Goal: Task Accomplishment & Management: Use online tool/utility

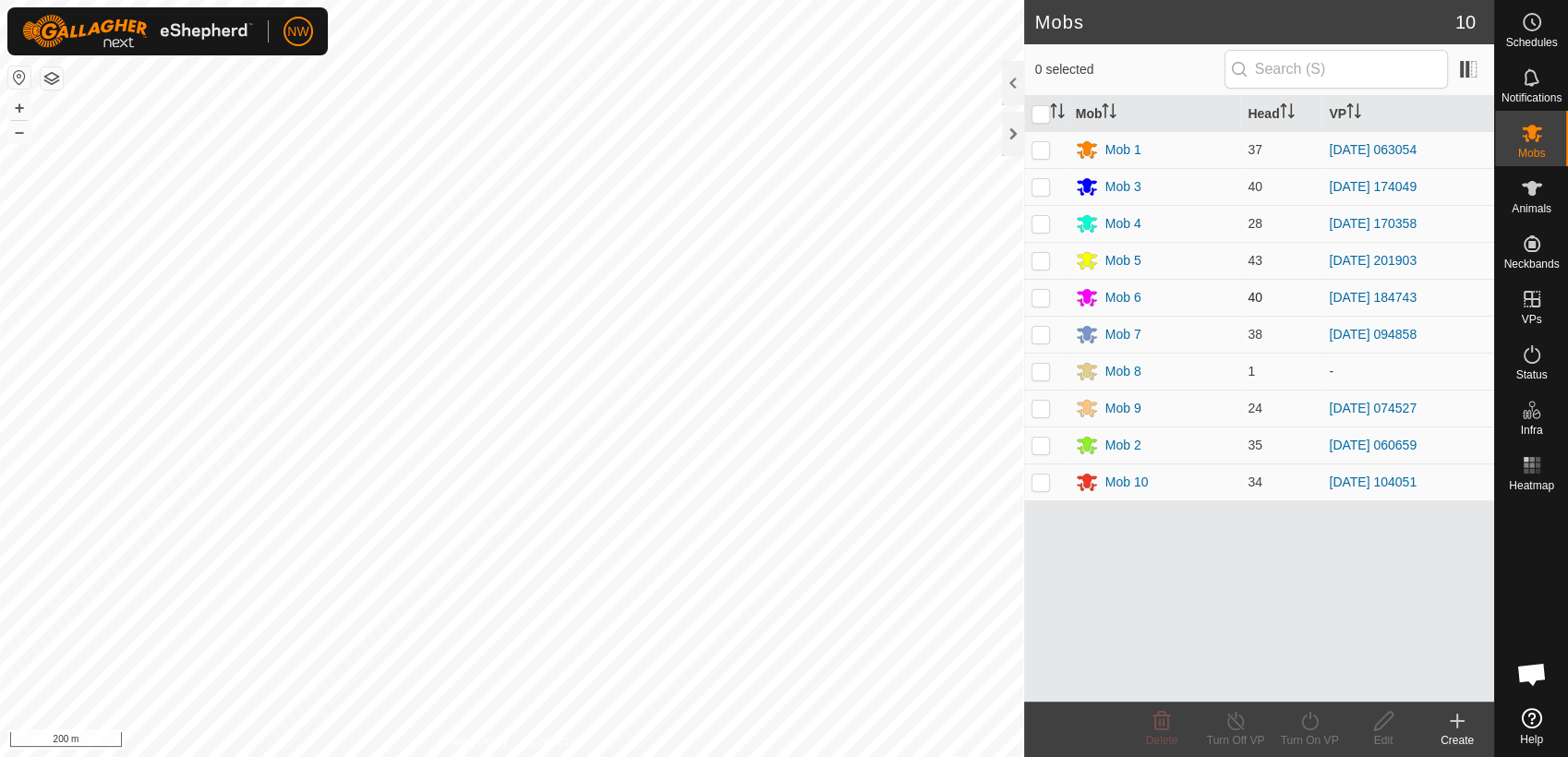
click at [1039, 290] on p-checkbox at bounding box center [1040, 297] width 18 height 14
checkbox input "true"
click at [1308, 713] on icon at bounding box center [1308, 720] width 16 height 18
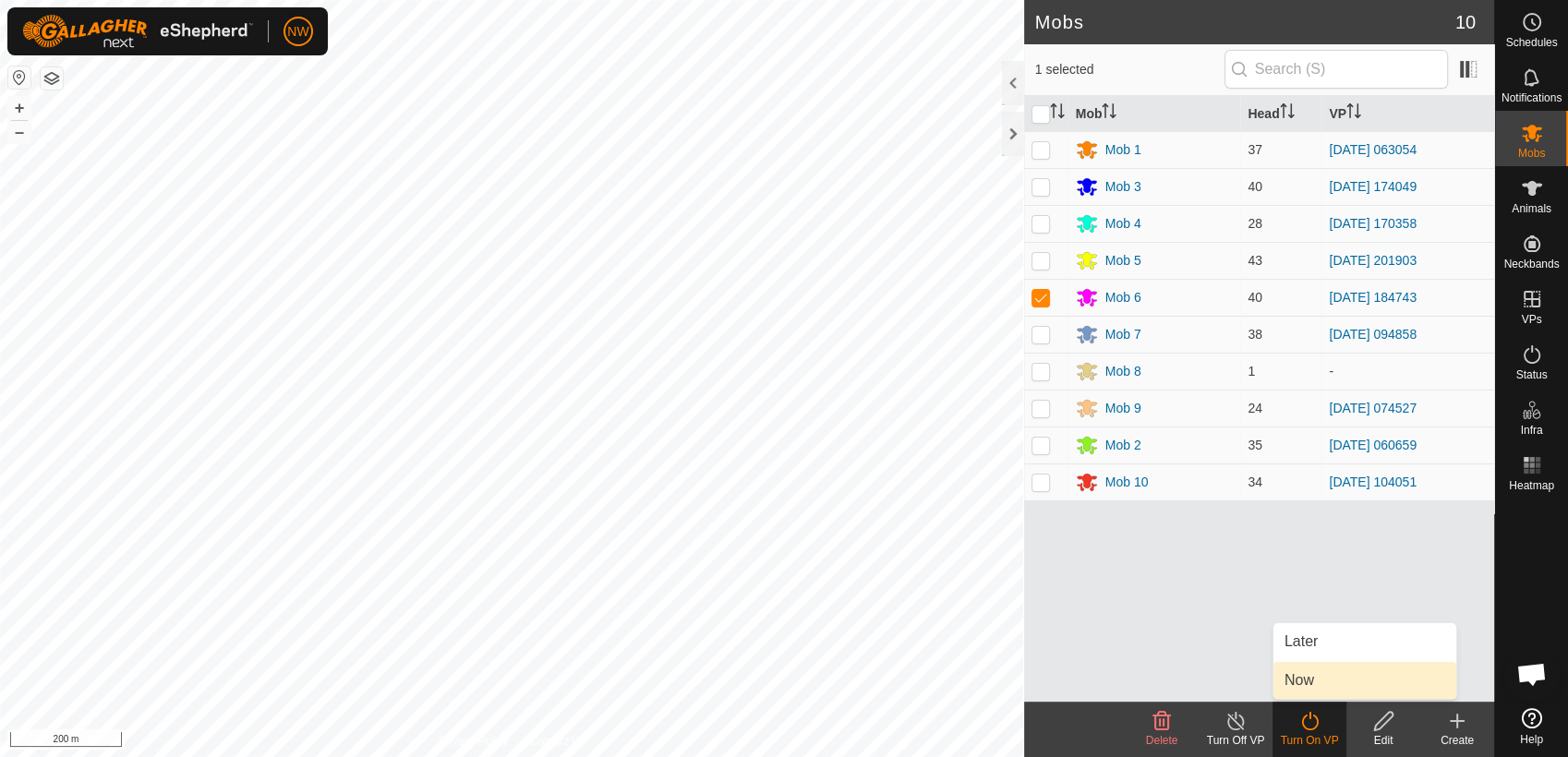
click at [1319, 681] on link "Now" at bounding box center [1365, 681] width 183 height 37
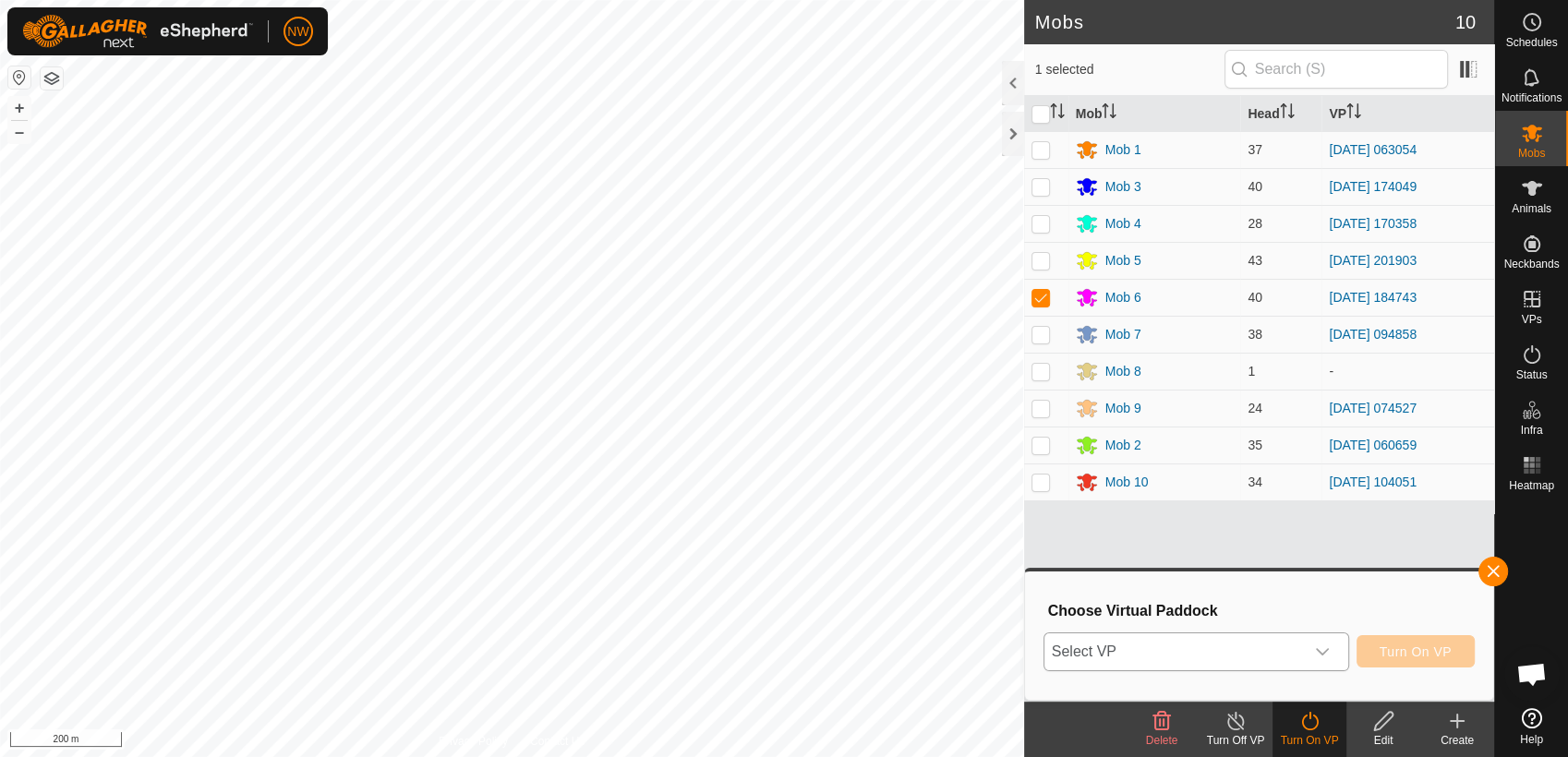
click at [1327, 651] on icon "dropdown trigger" at bounding box center [1322, 652] width 13 height 8
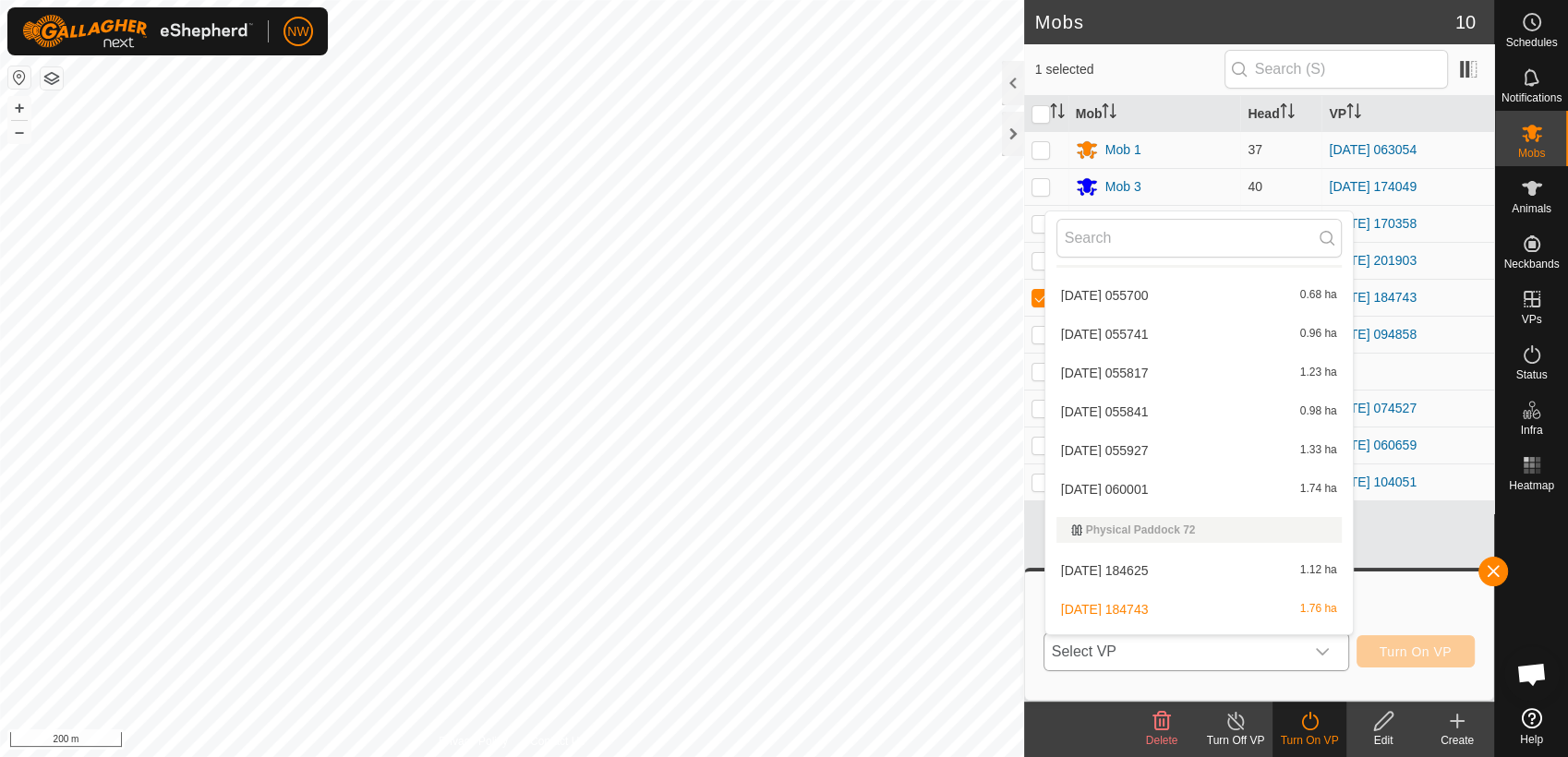
scroll to position [18956, 0]
click at [1144, 531] on li "2025-07-25 184842 2.52 ha" at bounding box center [1198, 534] width 307 height 37
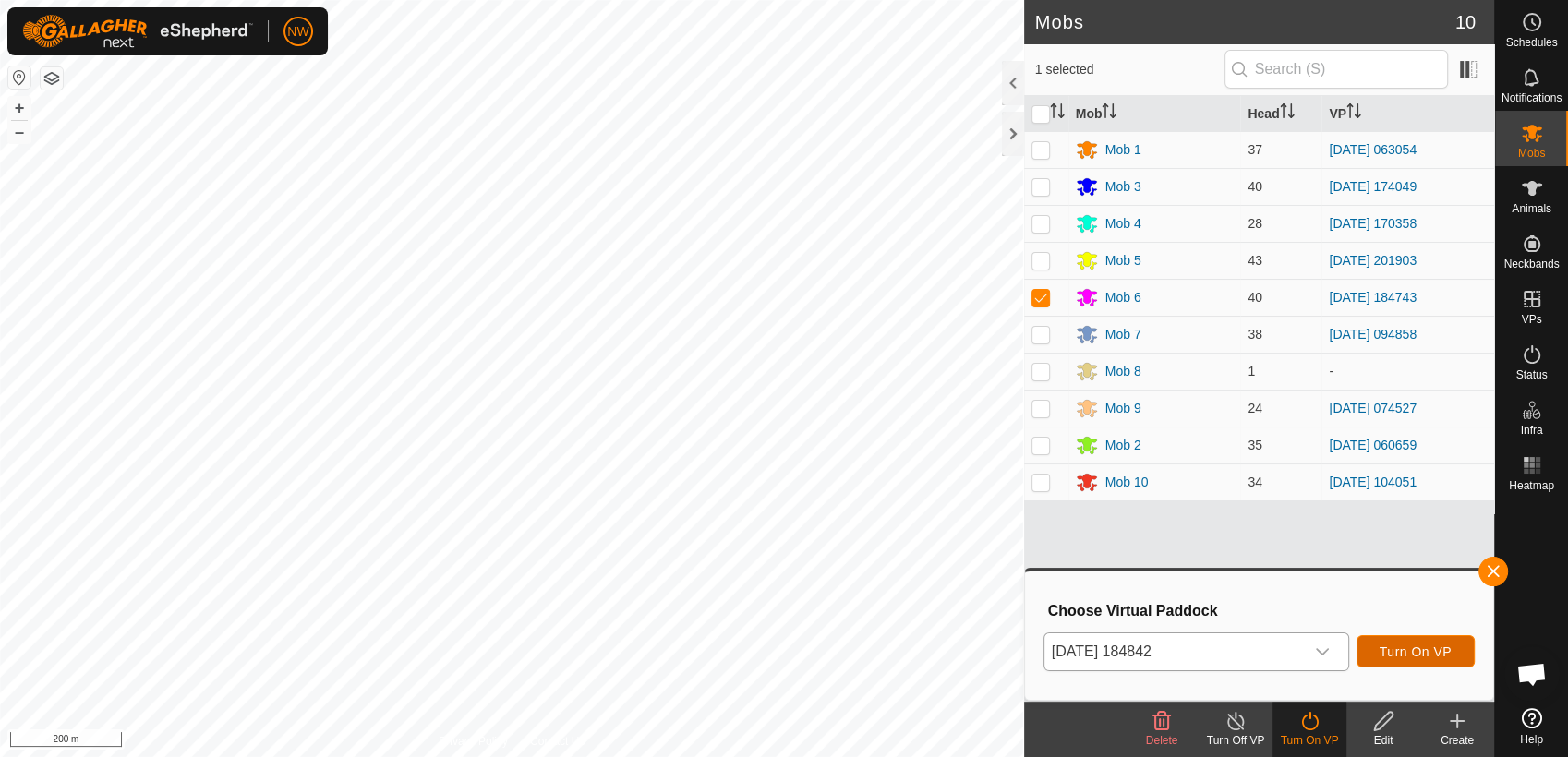
click at [1416, 644] on span "Turn On VP" at bounding box center [1415, 651] width 72 height 14
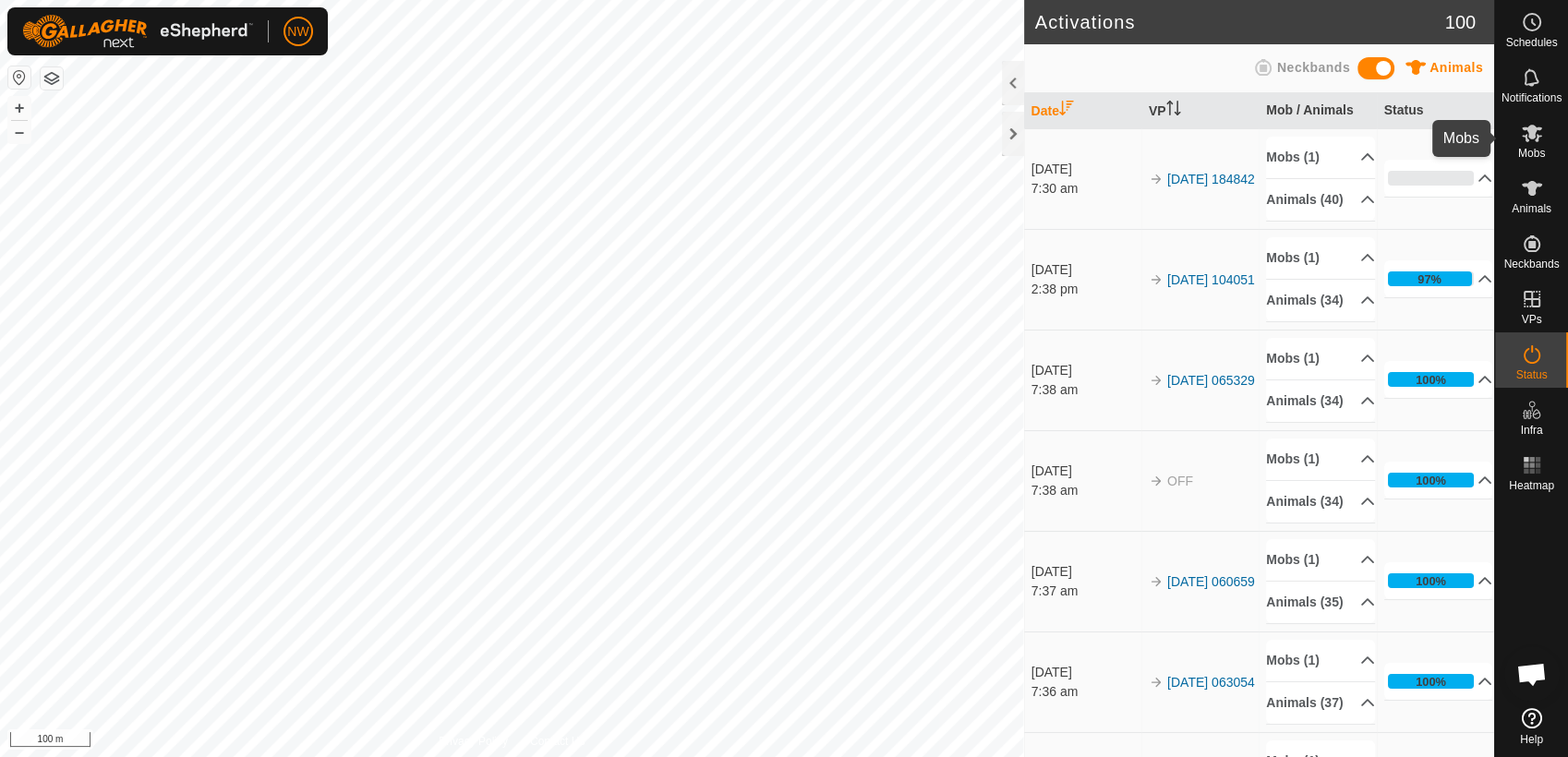
click at [1529, 144] on es-mob-svg-icon at bounding box center [1531, 133] width 34 height 30
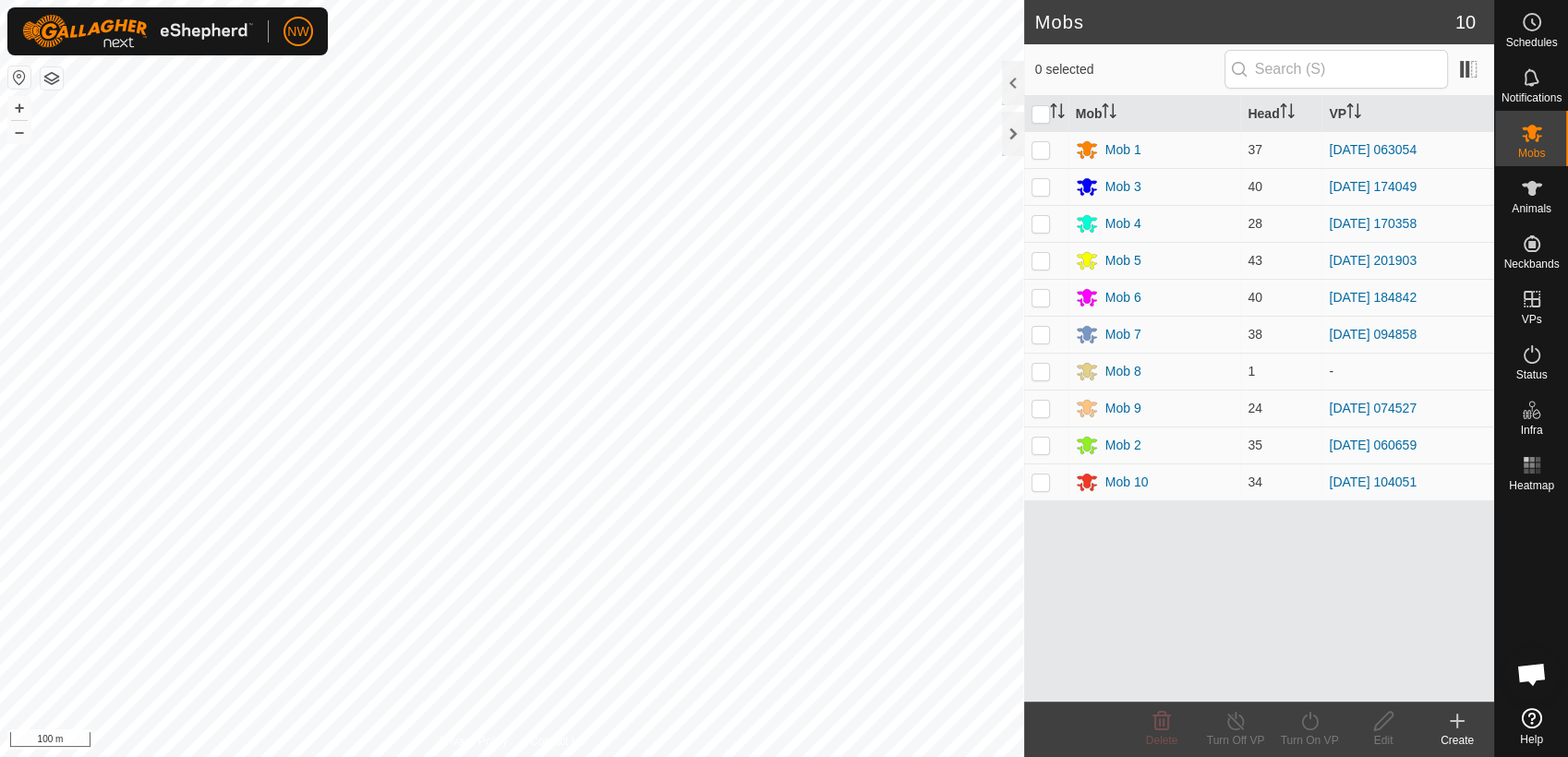
click at [1038, 260] on p-checkbox at bounding box center [1040, 260] width 18 height 14
checkbox input "true"
click at [1308, 718] on icon at bounding box center [1308, 720] width 16 height 18
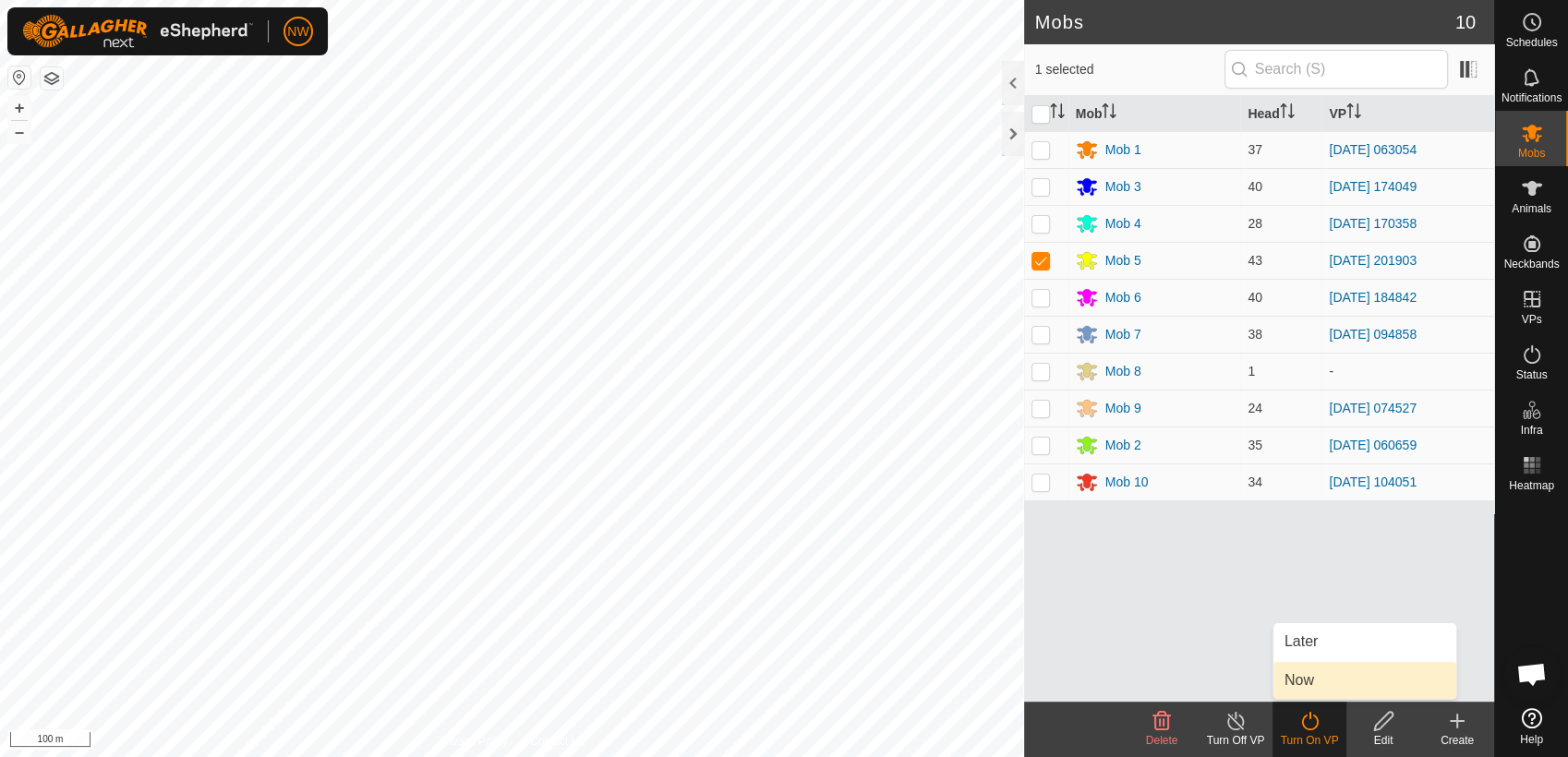
click at [1316, 682] on link "Now" at bounding box center [1365, 681] width 183 height 37
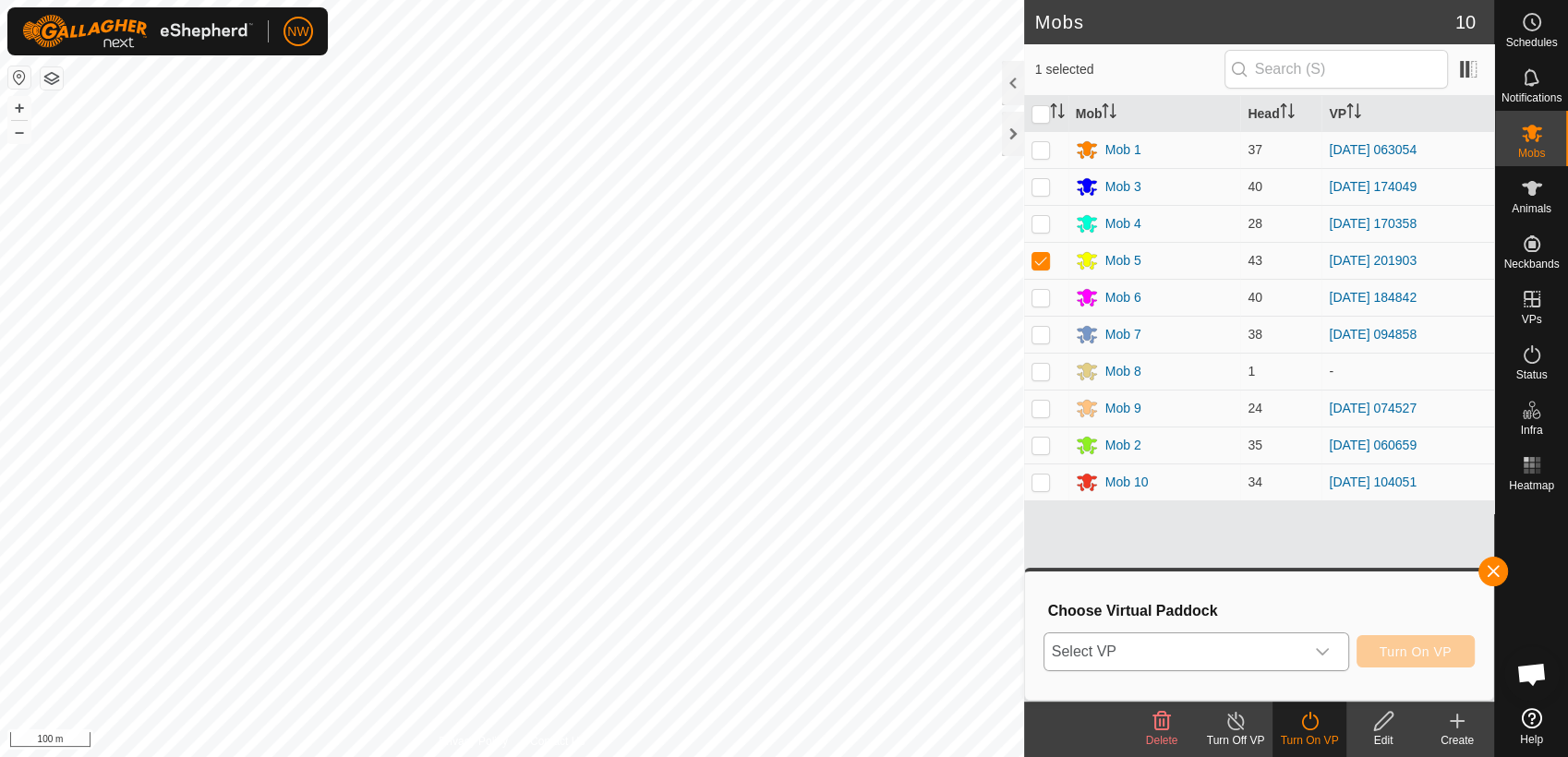
click at [1328, 648] on icon "dropdown trigger" at bounding box center [1322, 651] width 14 height 14
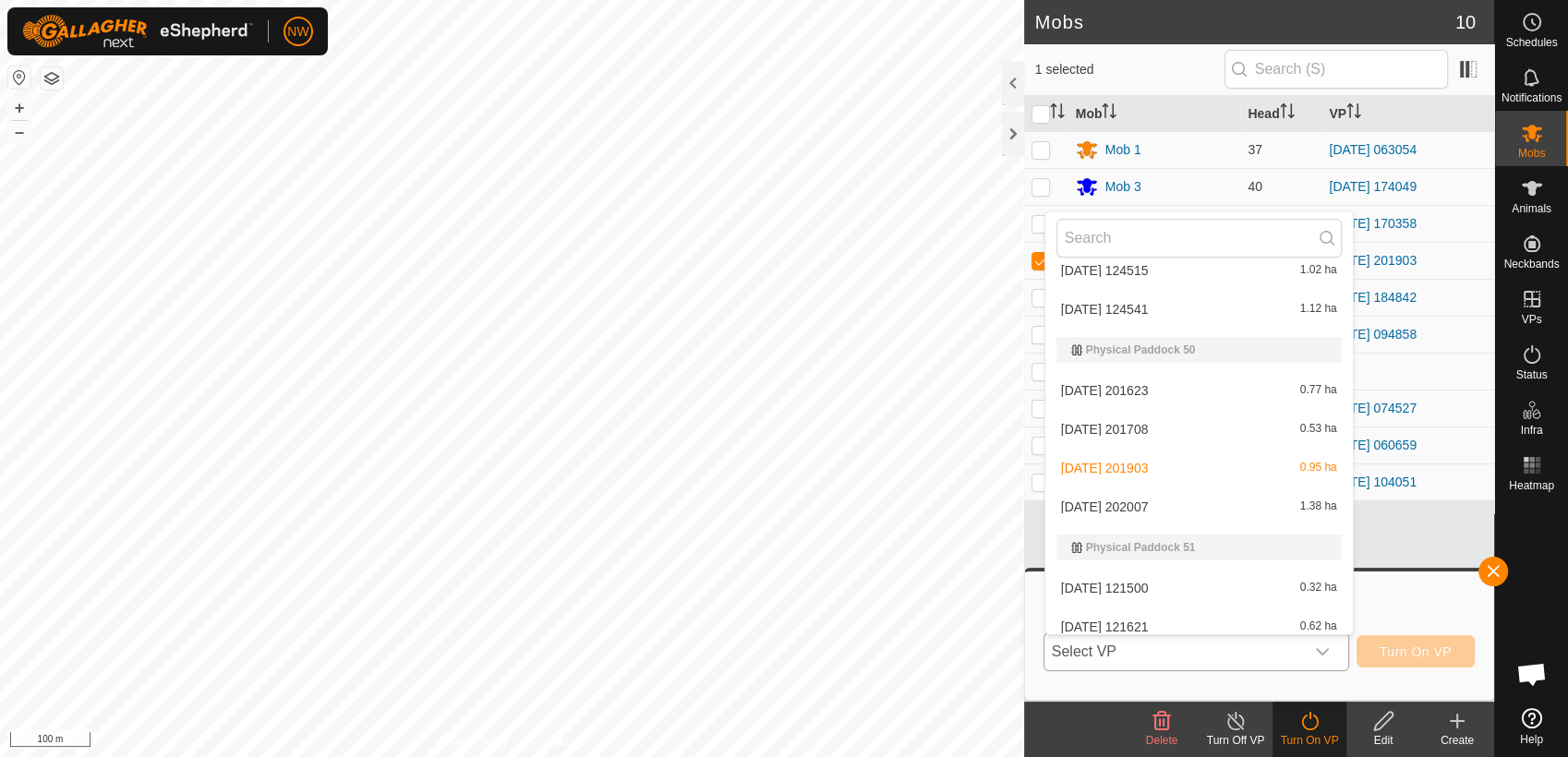
scroll to position [13221, 0]
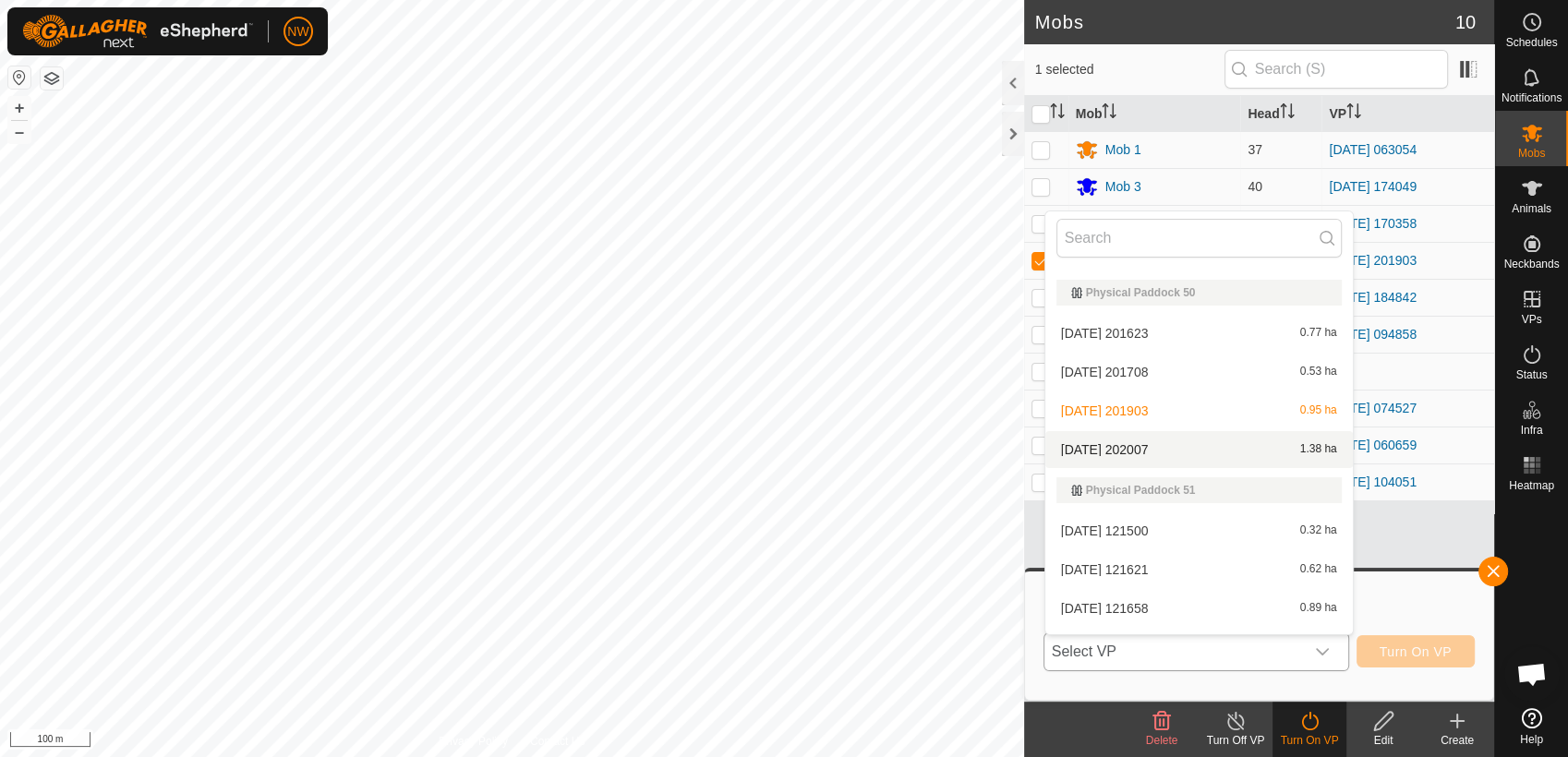
click at [1143, 448] on li "2025-03-04 202007 1.38 ha" at bounding box center [1198, 450] width 307 height 37
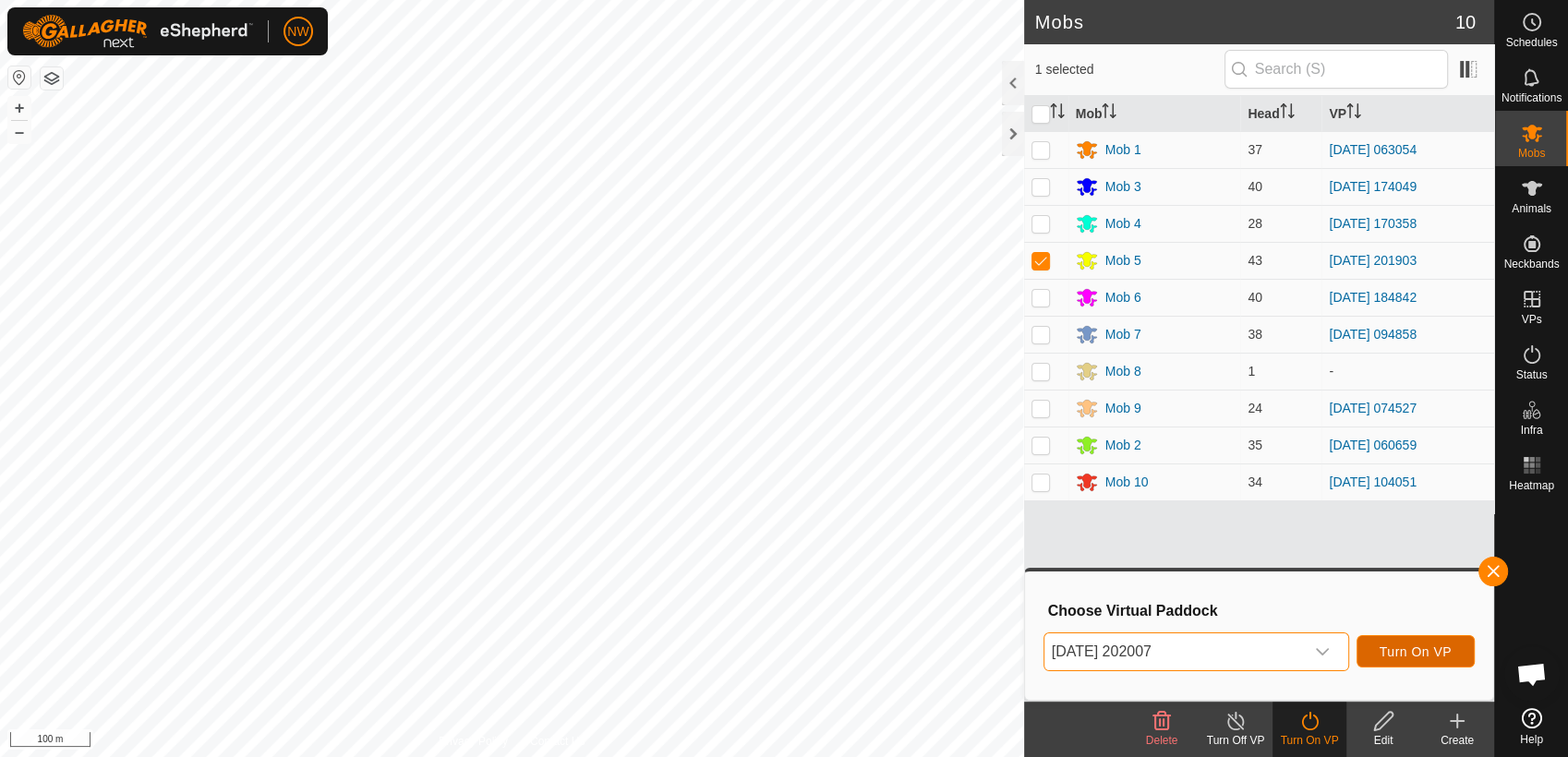
click at [1393, 649] on span "Turn On VP" at bounding box center [1415, 651] width 72 height 14
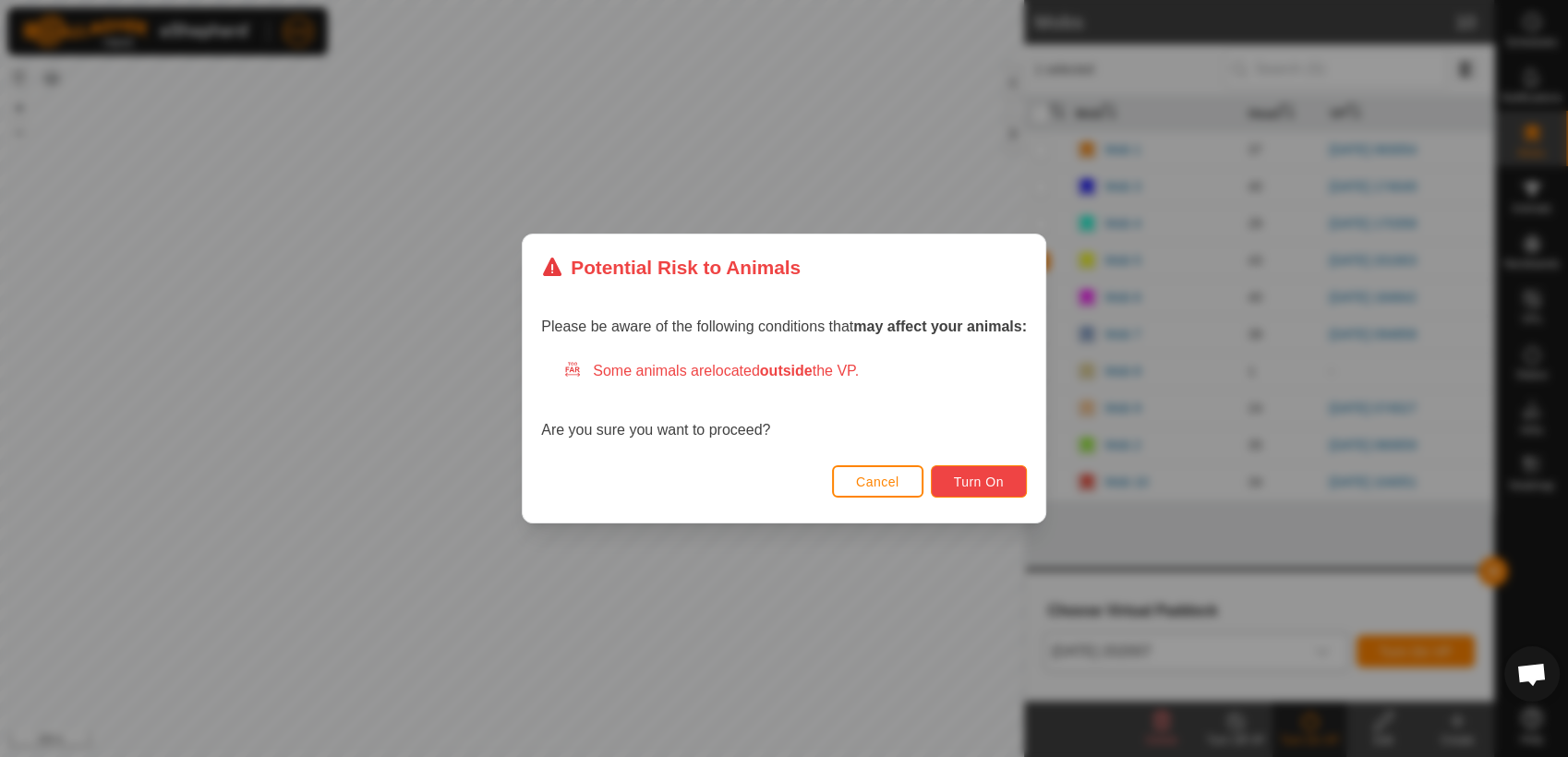
click at [994, 479] on span "Turn On" at bounding box center [979, 482] width 50 height 14
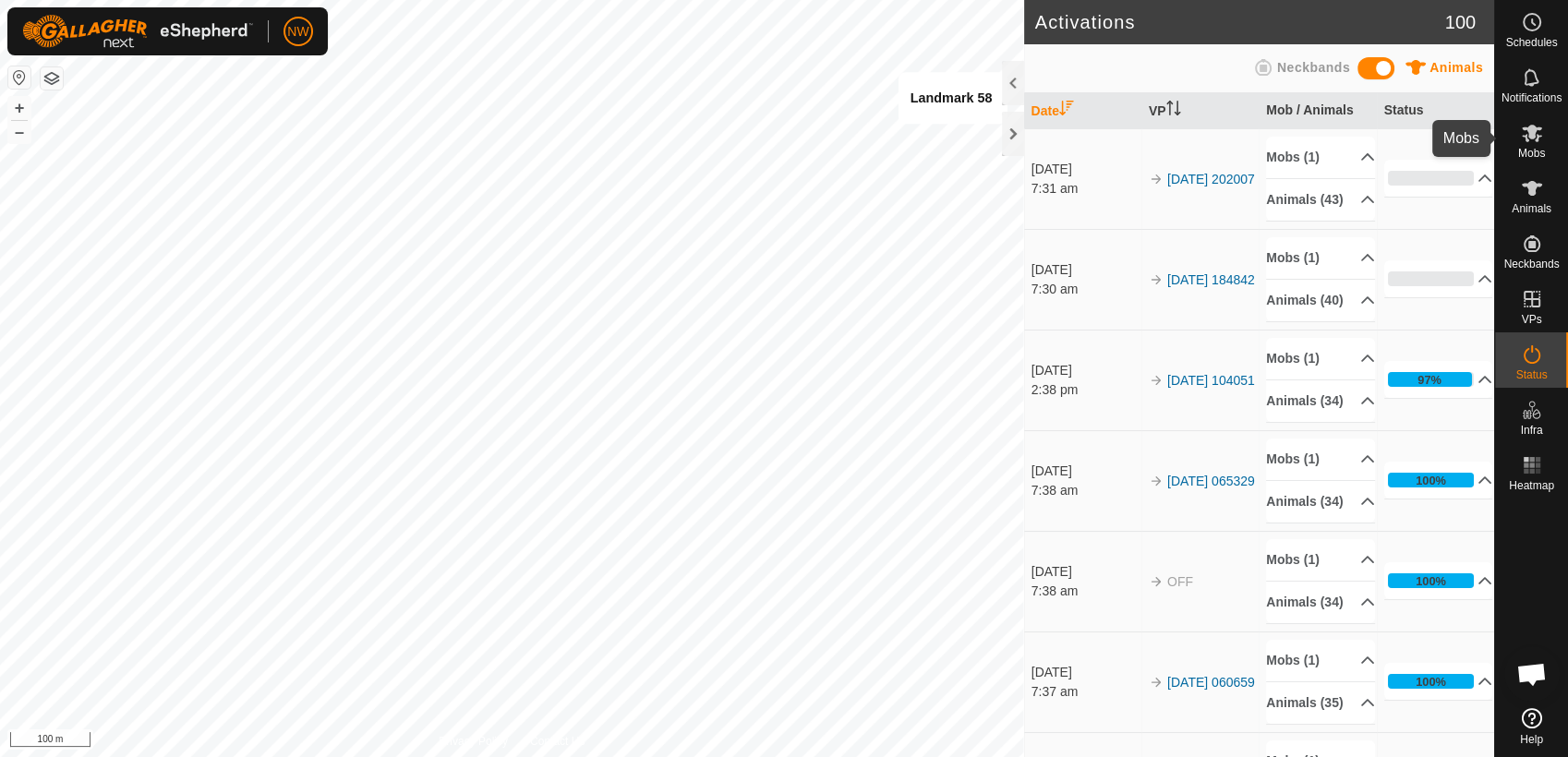
click at [1543, 132] on es-mob-svg-icon at bounding box center [1531, 133] width 34 height 30
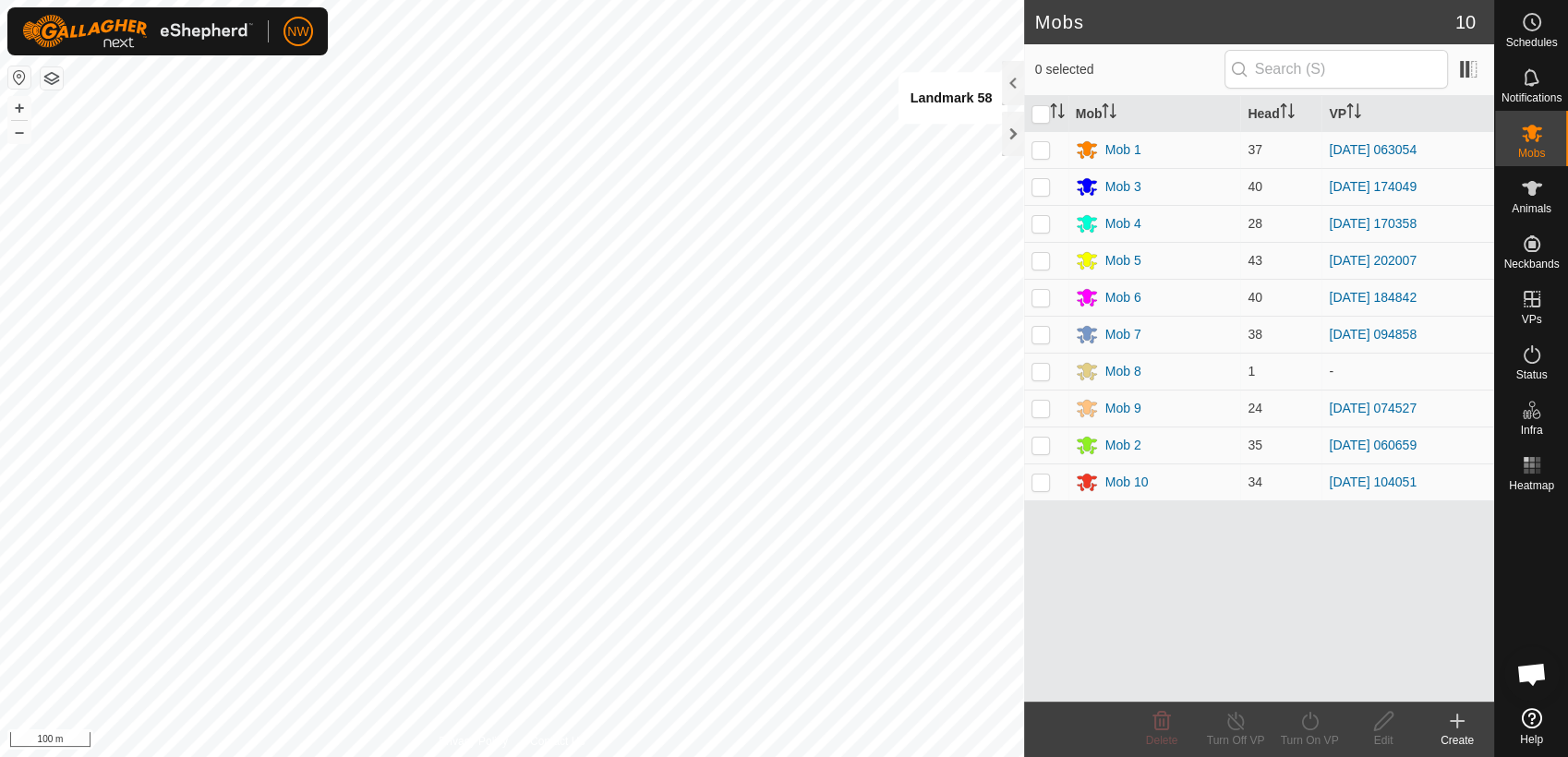
click at [1042, 146] on p-checkbox at bounding box center [1040, 149] width 18 height 14
checkbox input "true"
click at [1311, 720] on icon at bounding box center [1309, 721] width 23 height 22
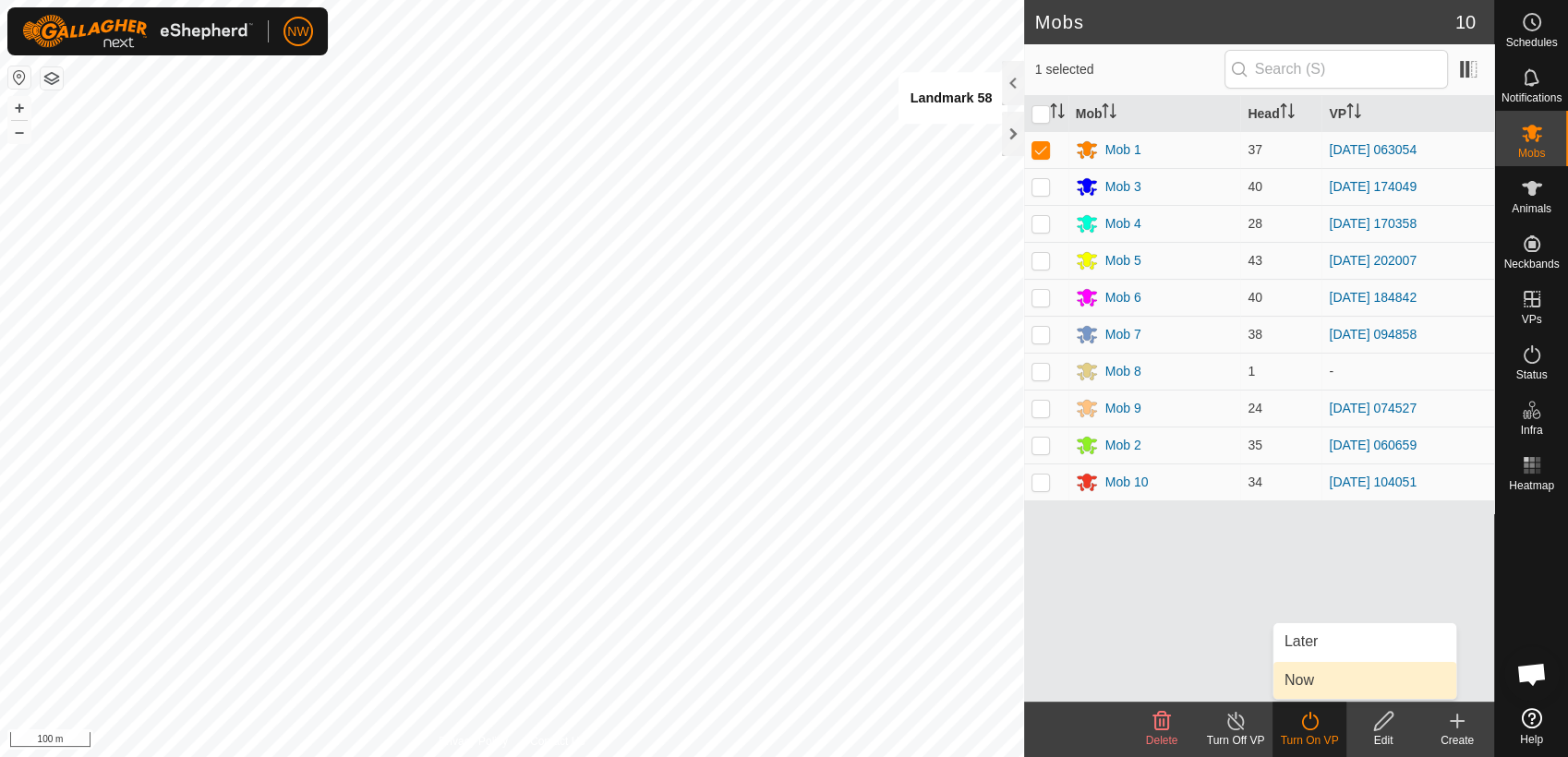
click at [1314, 678] on link "Now" at bounding box center [1365, 681] width 183 height 37
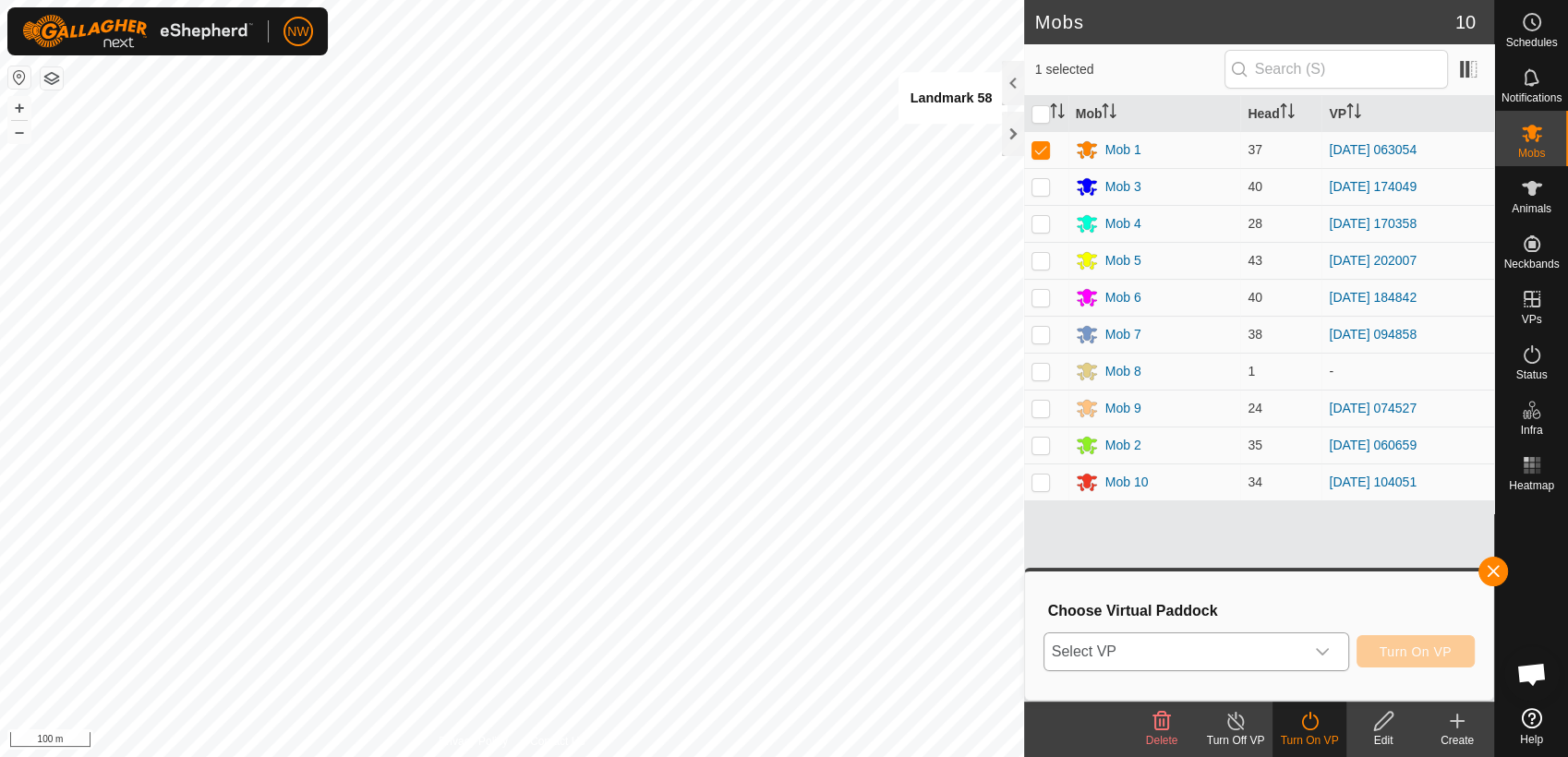
click at [1327, 650] on icon "dropdown trigger" at bounding box center [1322, 652] width 13 height 8
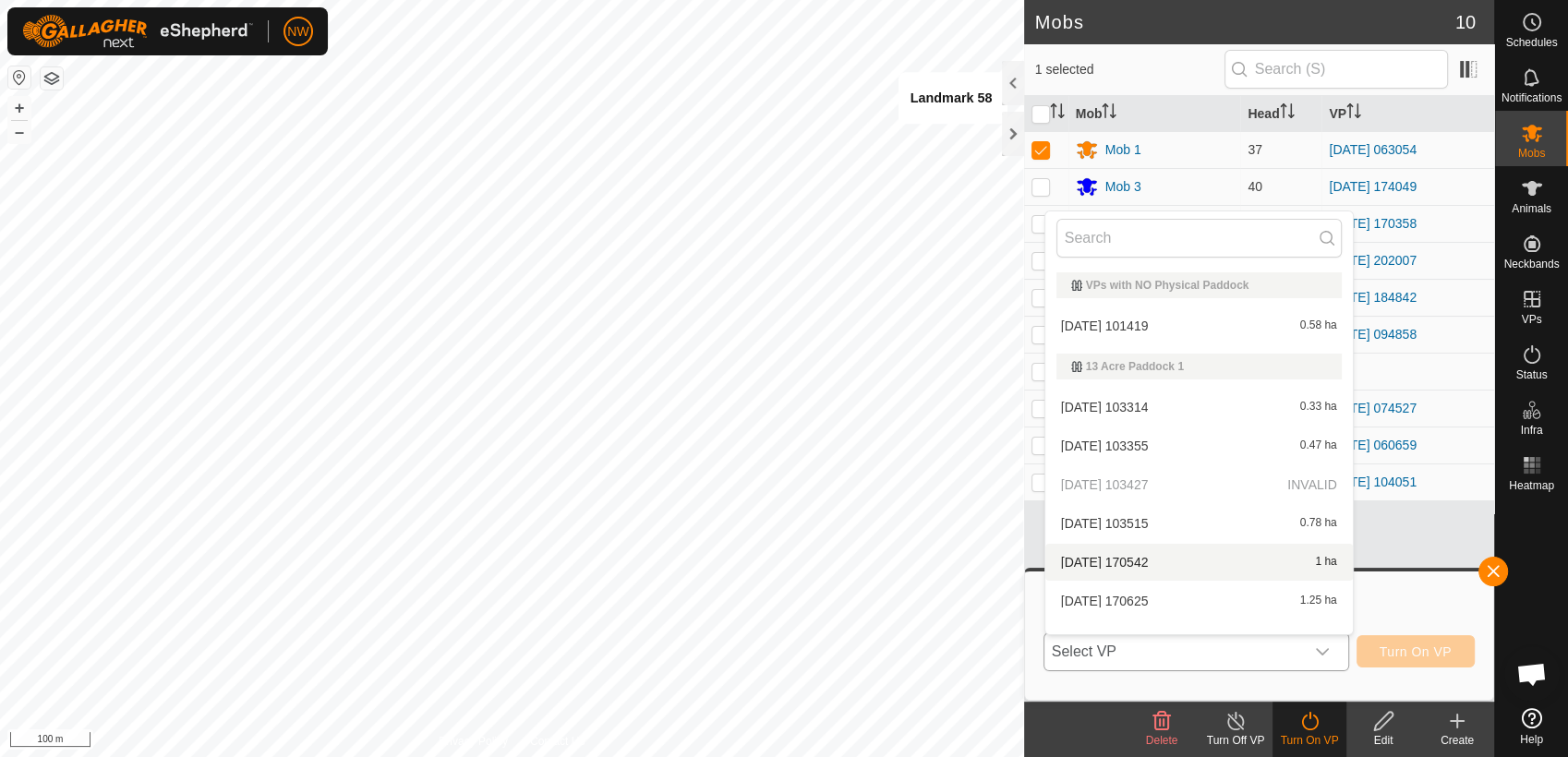
scroll to position [23, 0]
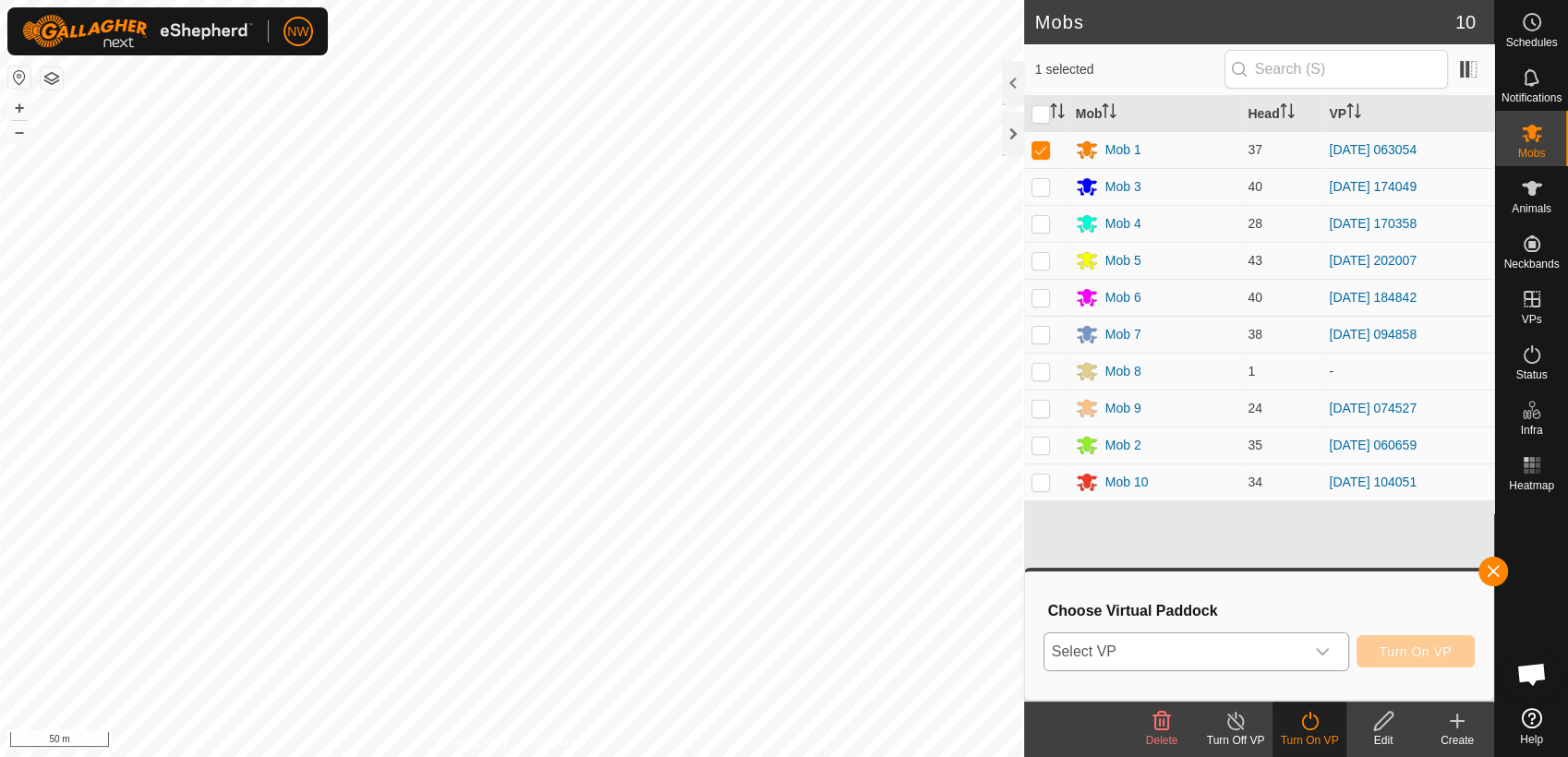
click at [1322, 646] on icon "dropdown trigger" at bounding box center [1322, 651] width 14 height 14
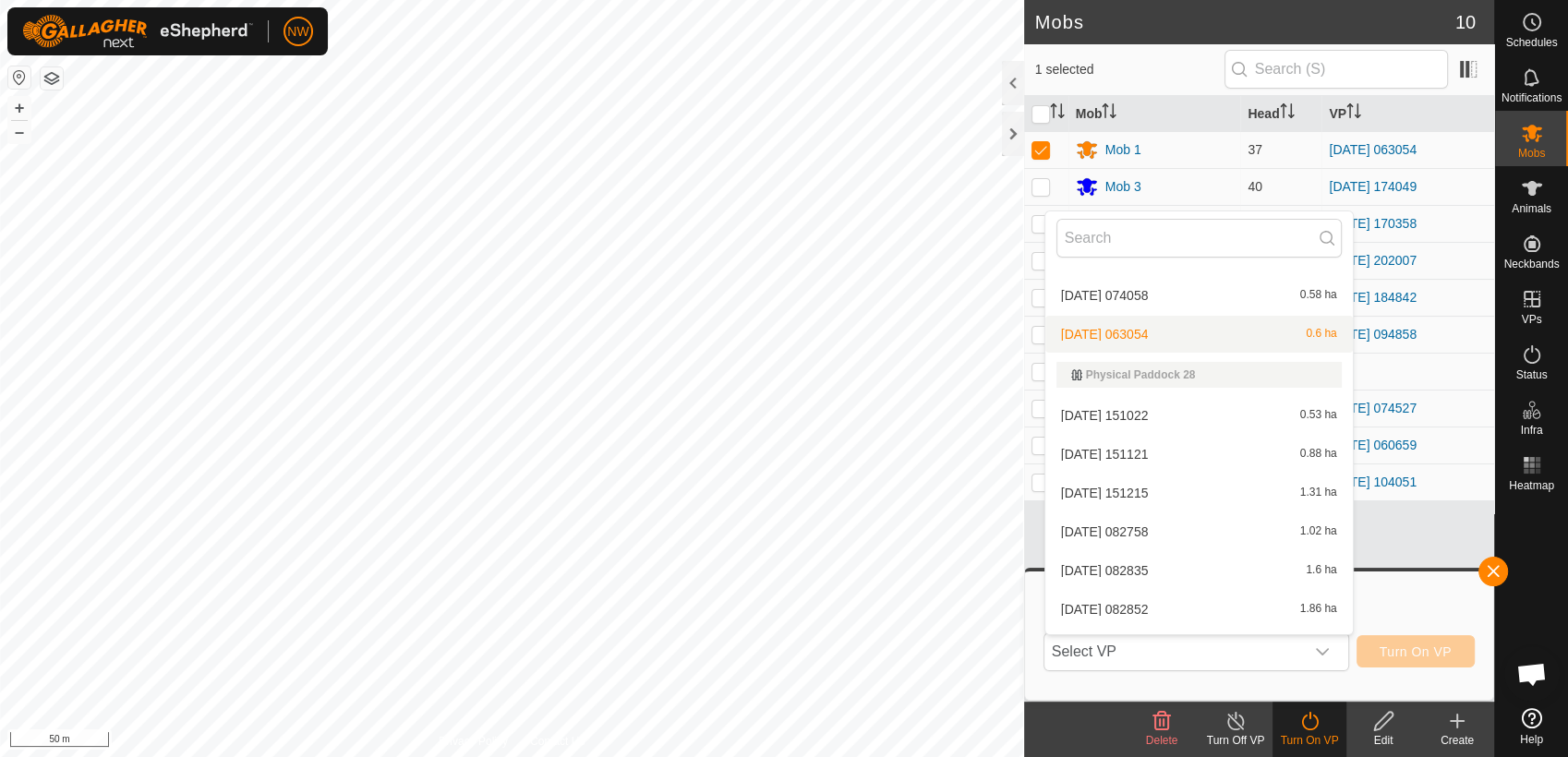
scroll to position [10148, 0]
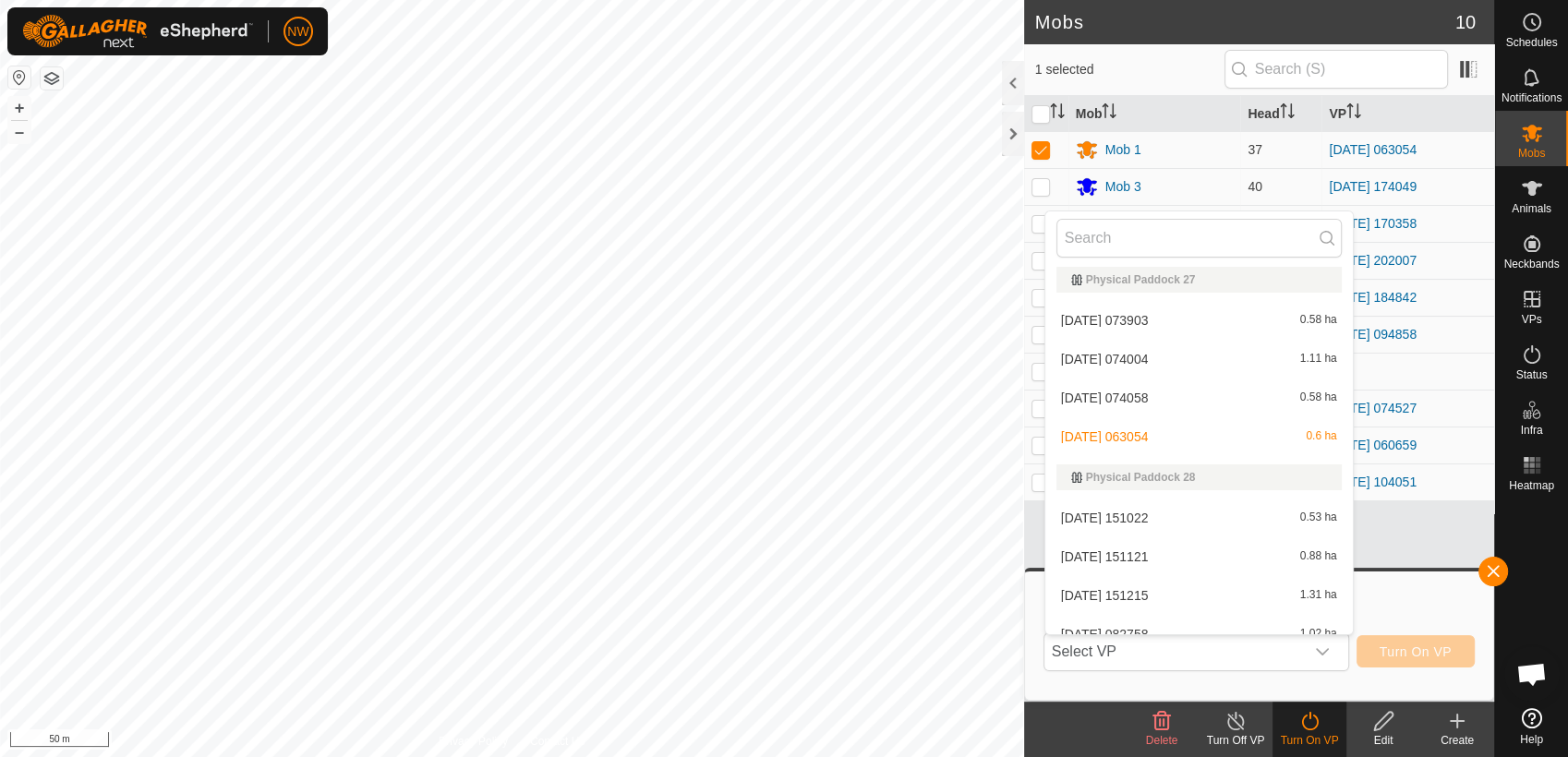
click at [1148, 346] on li "2025-07-03 074004 1.11 ha" at bounding box center [1198, 359] width 307 height 37
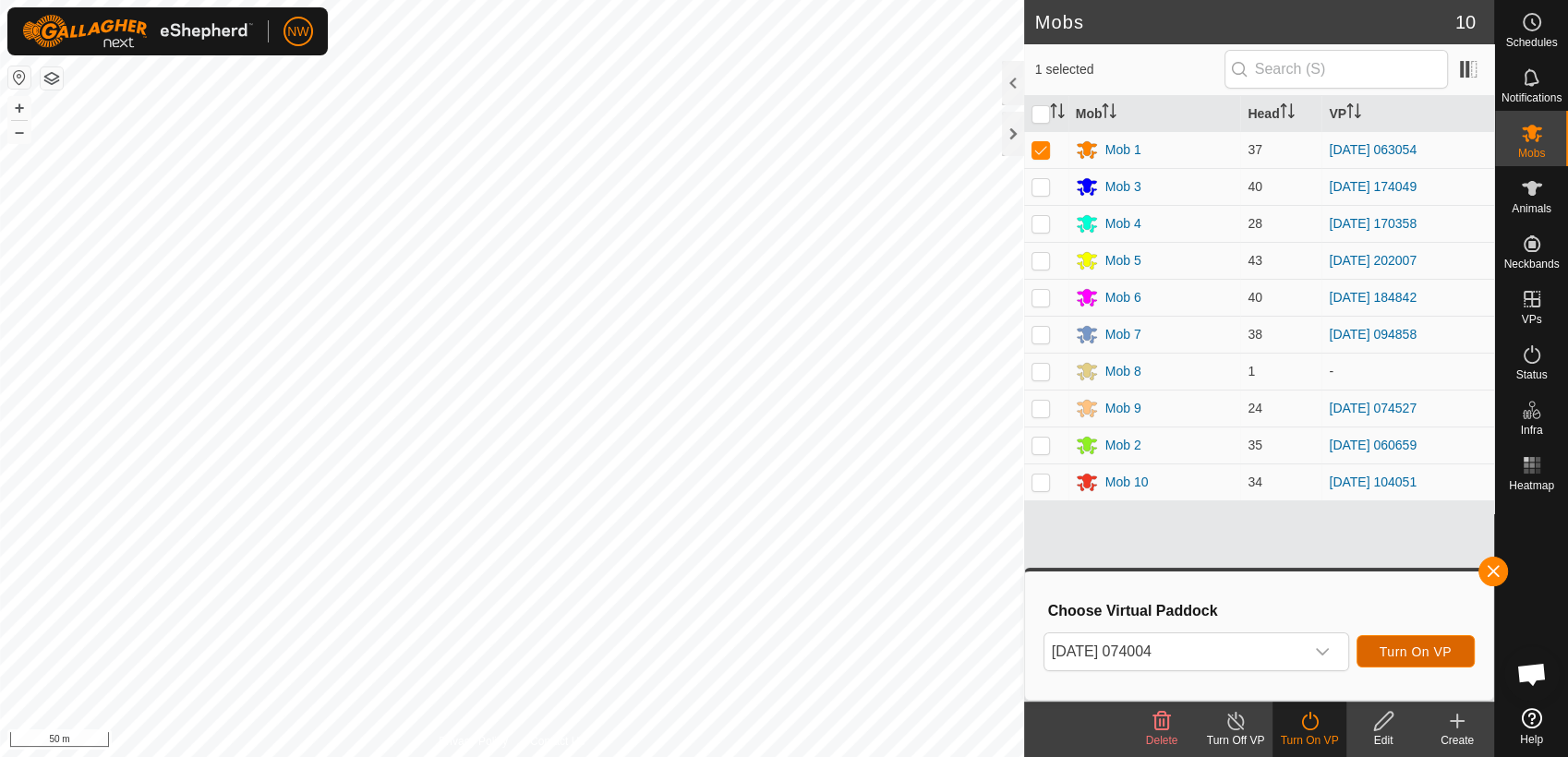
click at [1448, 652] on span "Turn On VP" at bounding box center [1415, 651] width 72 height 14
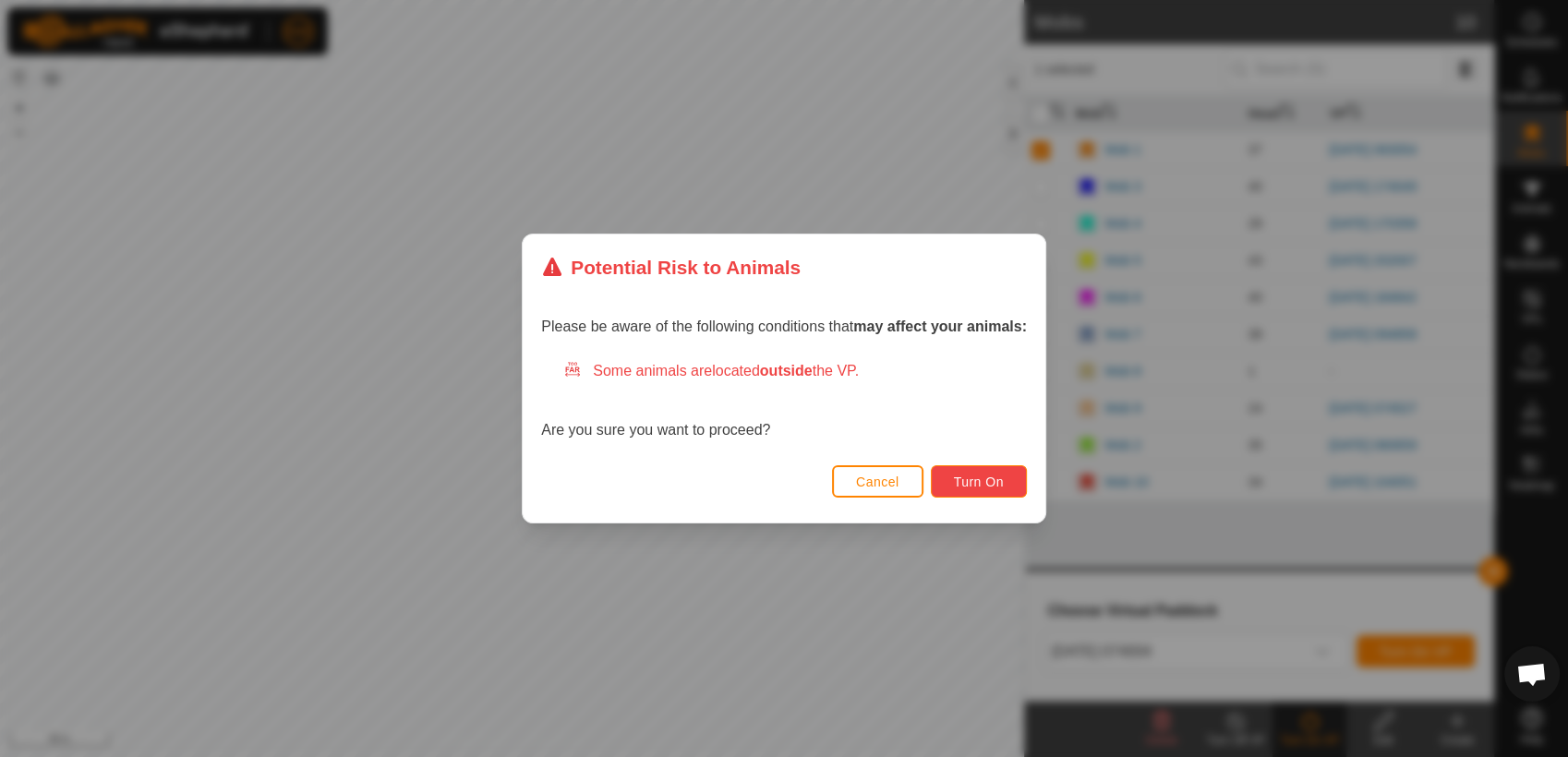
click at [979, 476] on span "Turn On" at bounding box center [979, 482] width 50 height 14
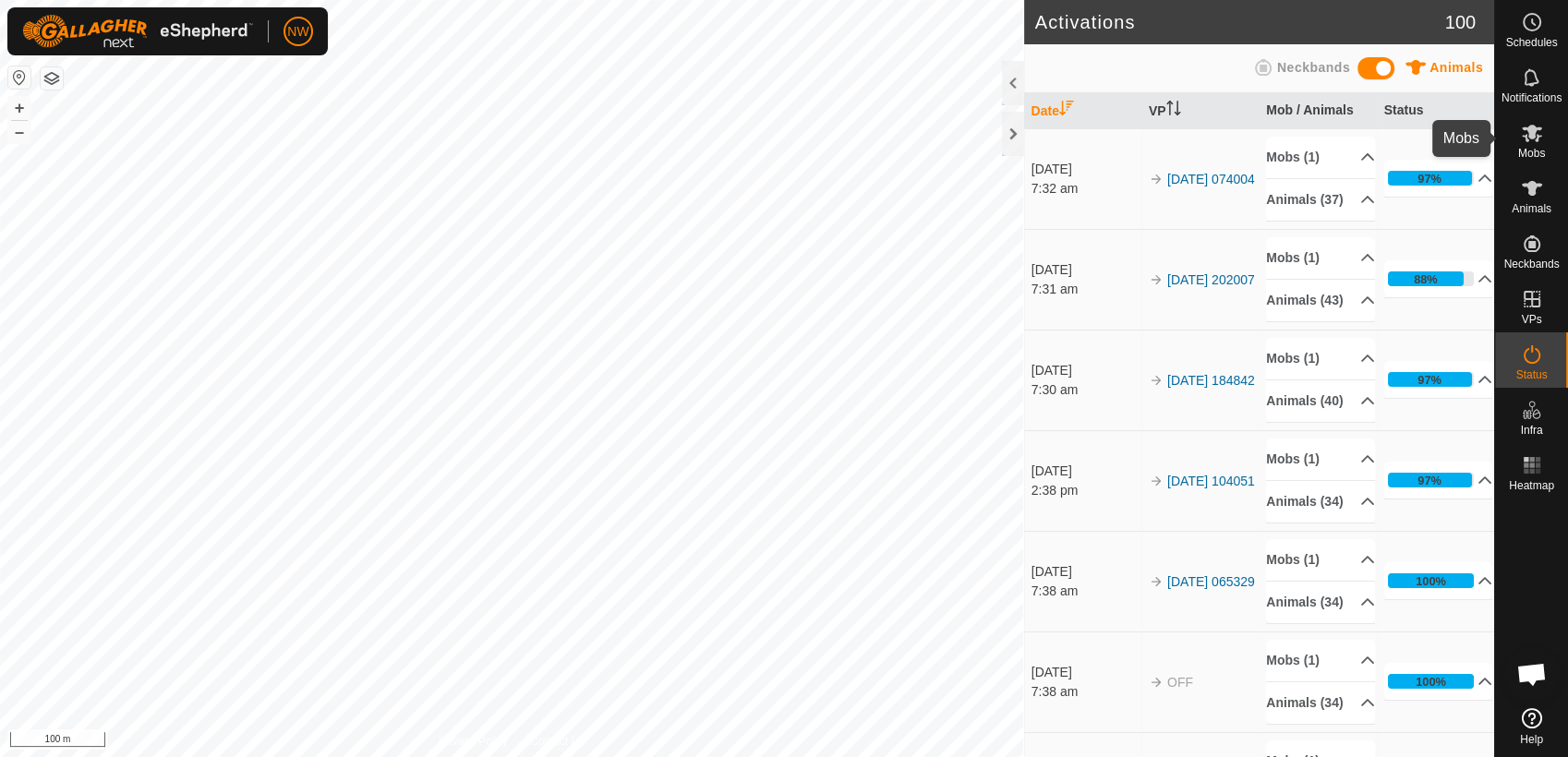
click at [1533, 135] on icon at bounding box center [1531, 133] width 20 height 17
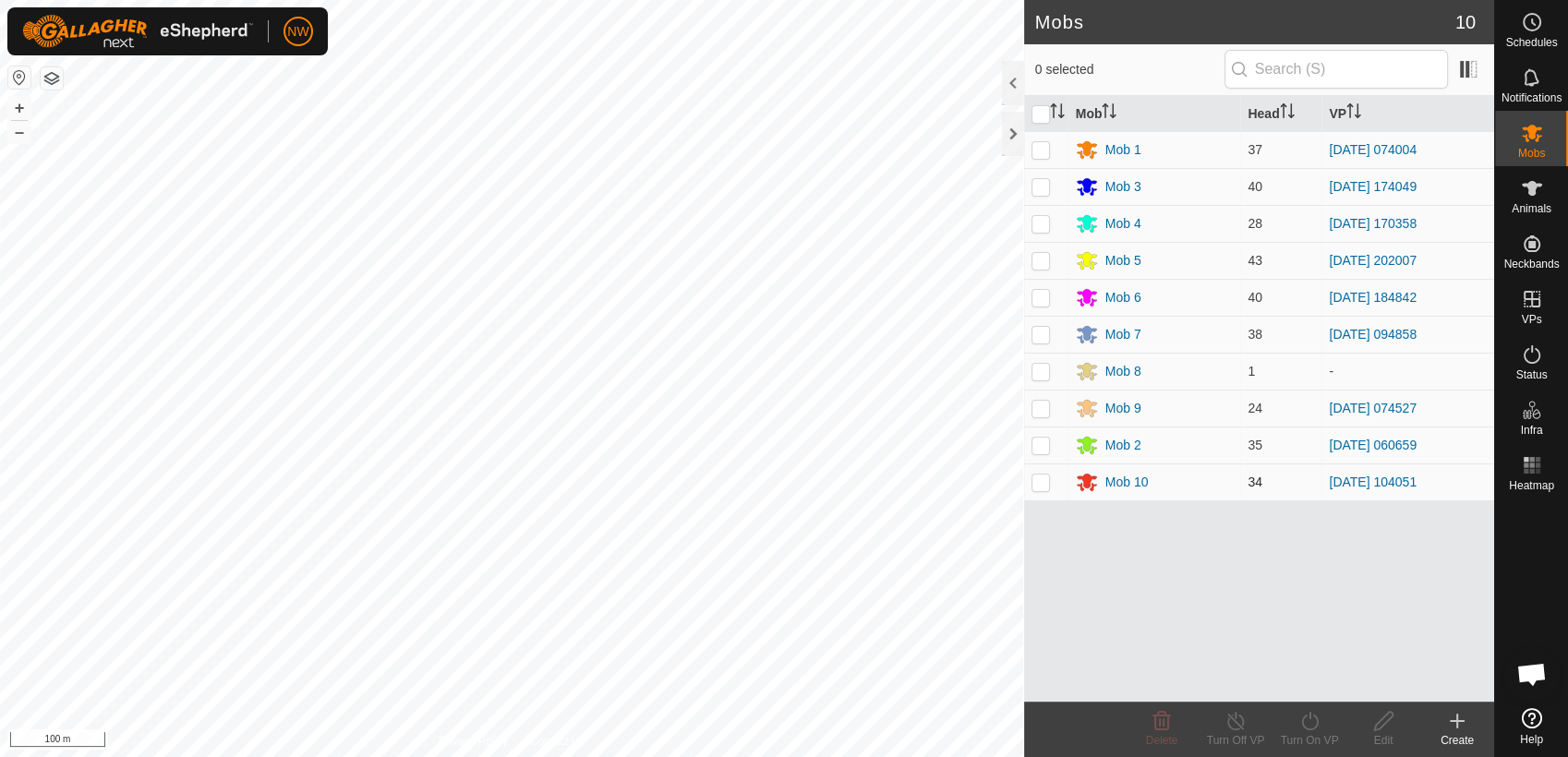
click at [1041, 483] on p-checkbox at bounding box center [1040, 482] width 18 height 14
checkbox input "true"
click at [1306, 721] on icon at bounding box center [1309, 721] width 23 height 22
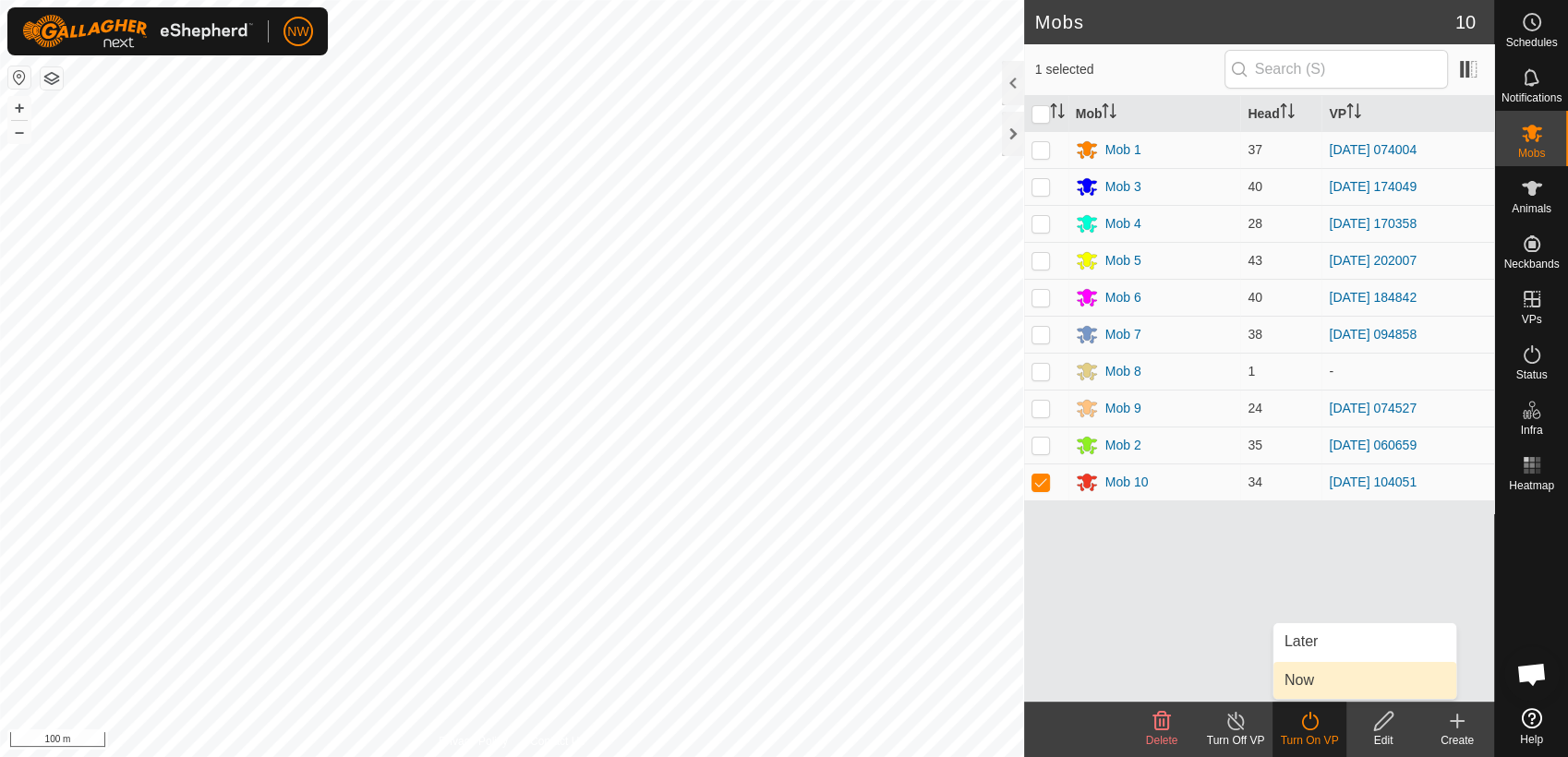
click at [1295, 677] on link "Now" at bounding box center [1365, 681] width 183 height 37
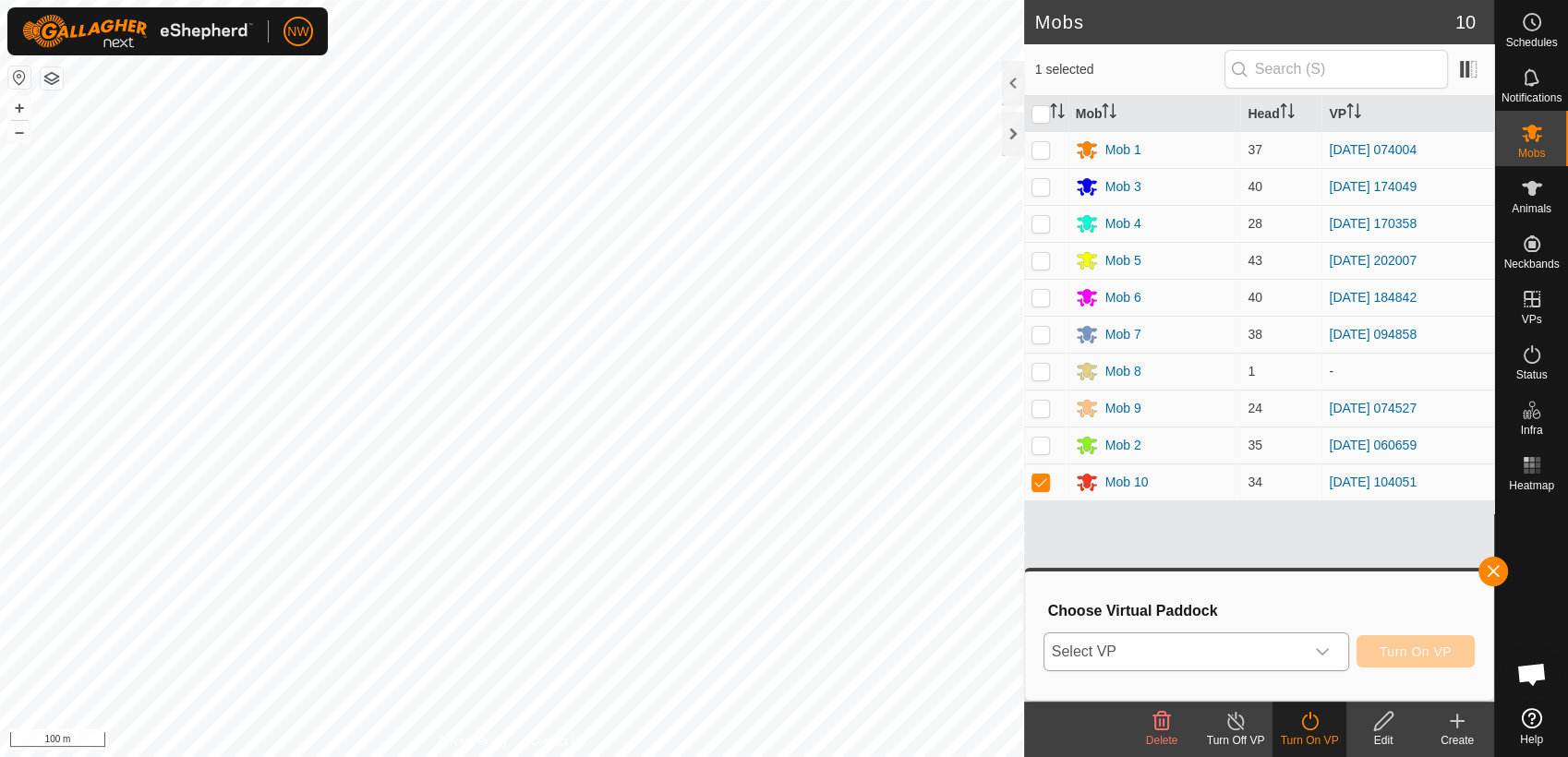
click at [1324, 645] on icon "dropdown trigger" at bounding box center [1322, 651] width 14 height 14
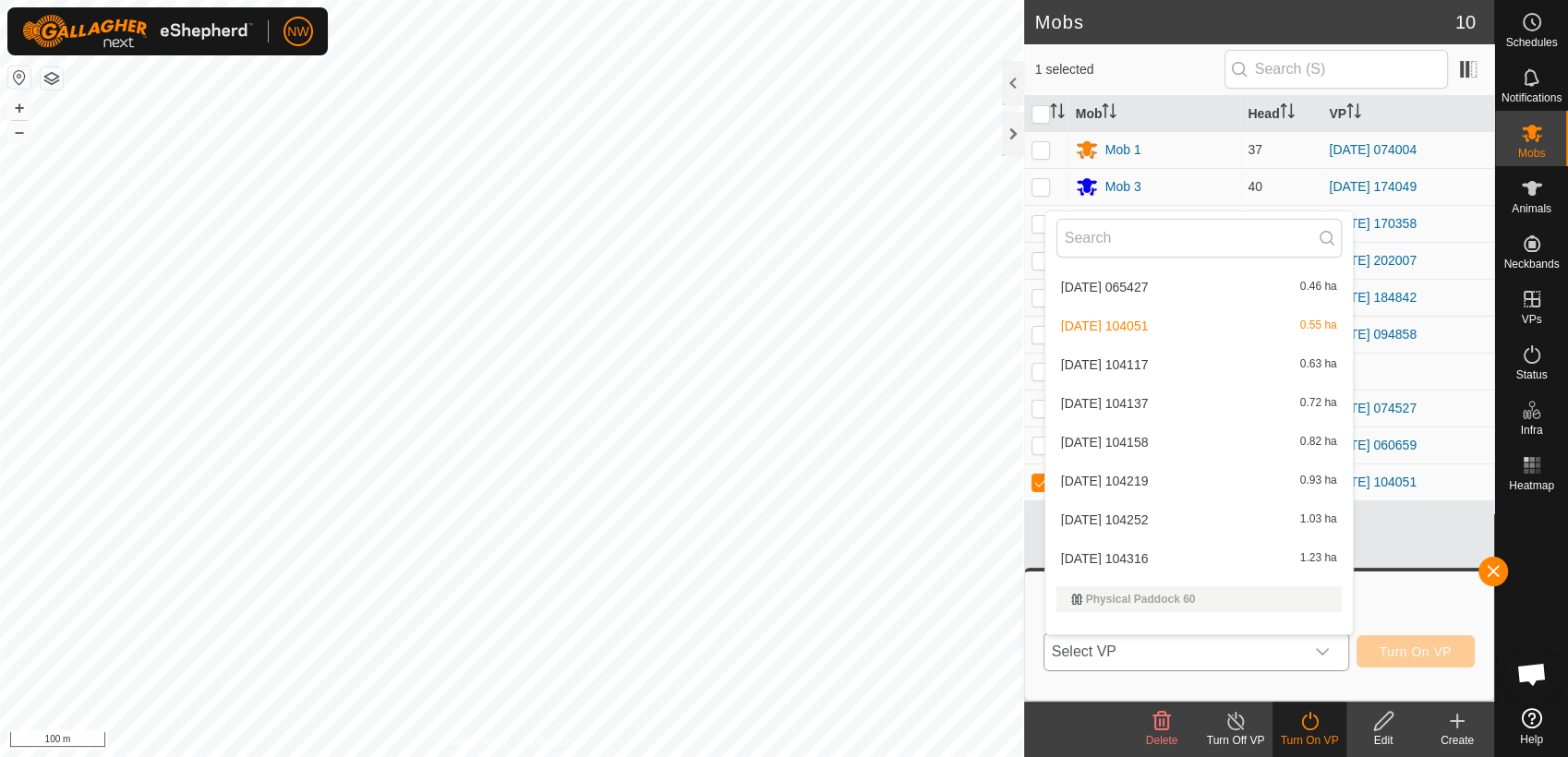
scroll to position [14900, 0]
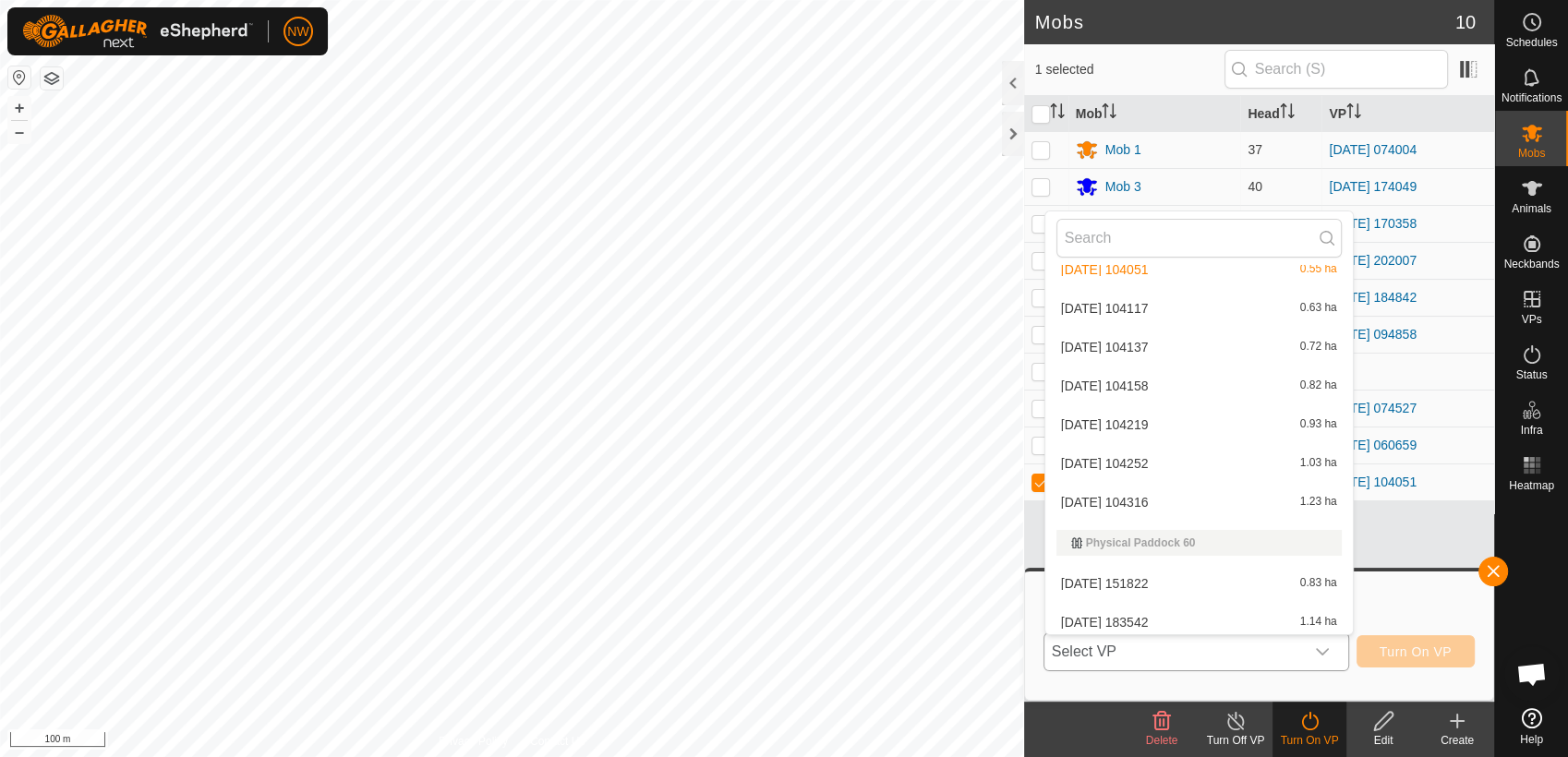
click at [1138, 377] on li "[DATE] 104158 0.82 ha" at bounding box center [1198, 386] width 307 height 37
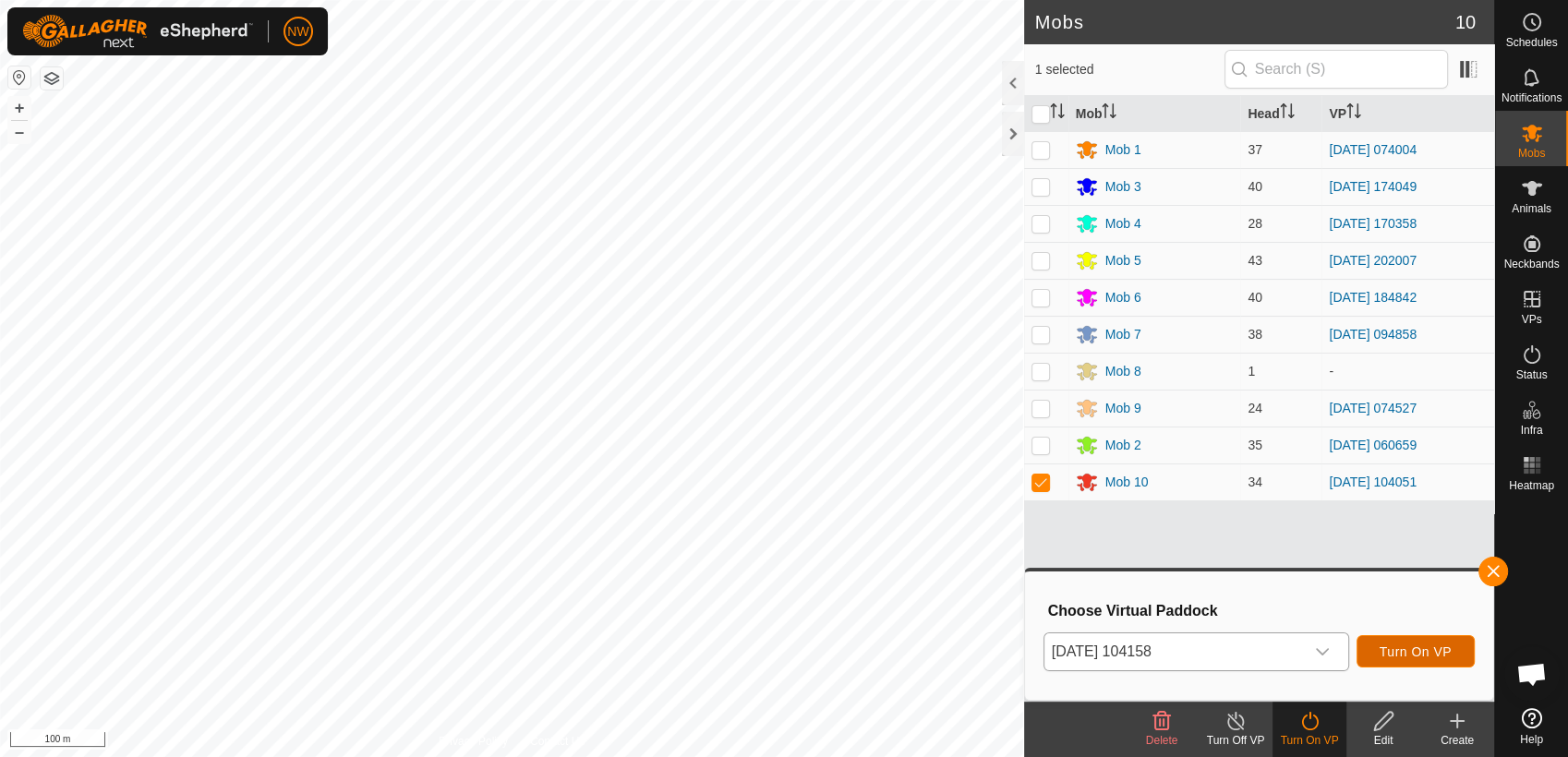
click at [1401, 649] on span "Turn On VP" at bounding box center [1415, 651] width 72 height 14
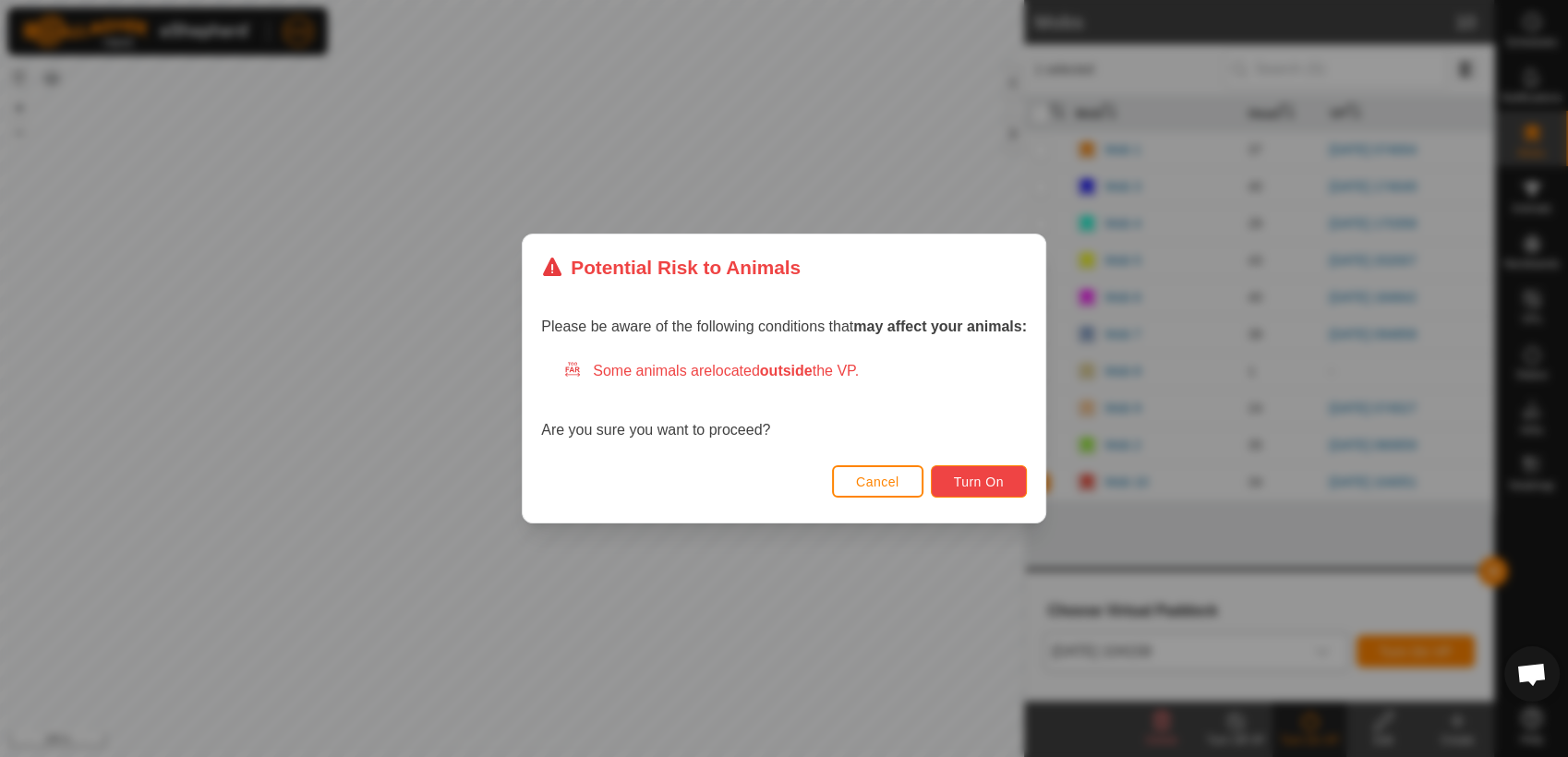
click at [990, 478] on span "Turn On" at bounding box center [979, 482] width 50 height 14
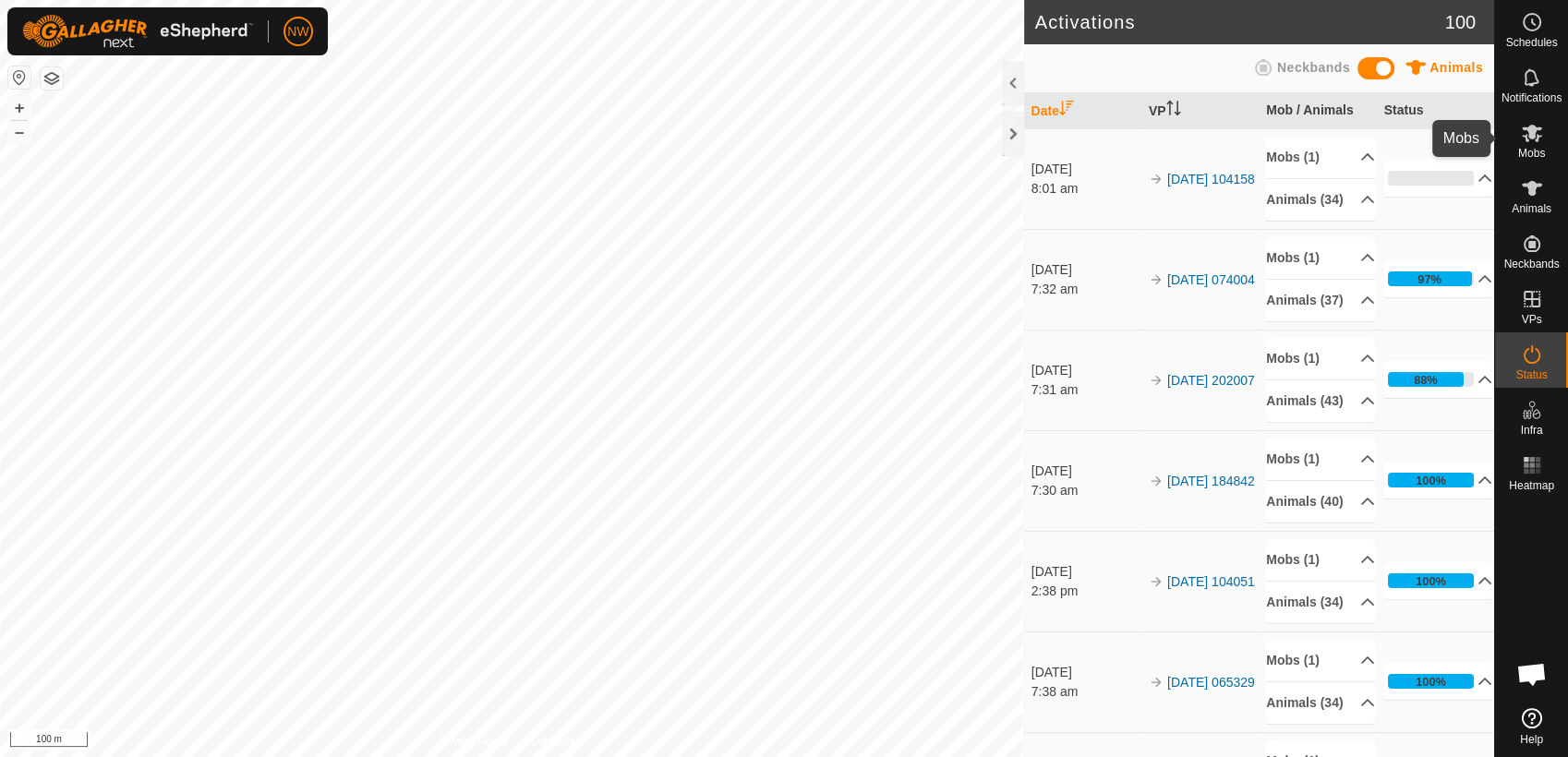
click at [1537, 134] on icon at bounding box center [1531, 133] width 22 height 22
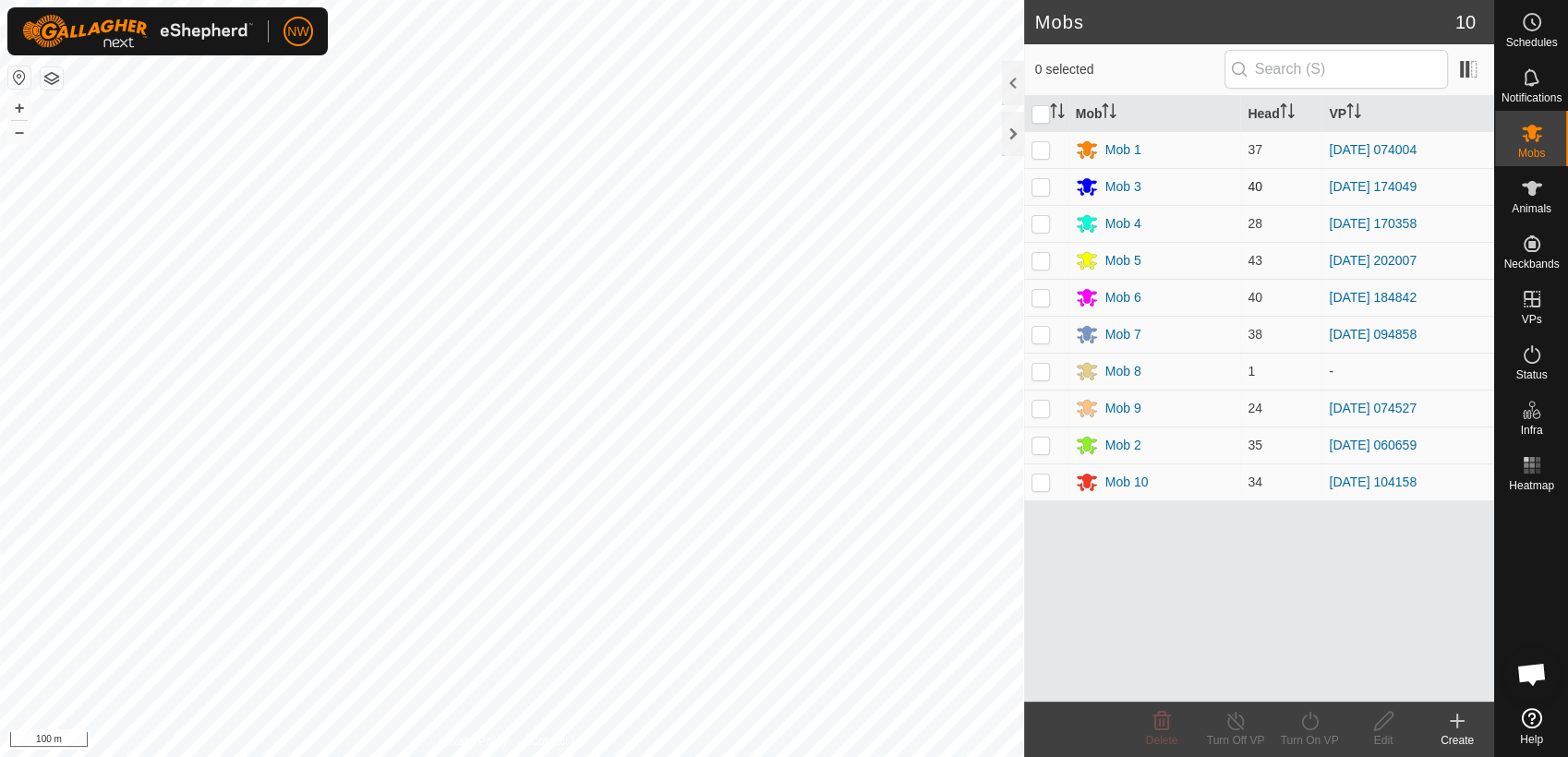
click at [1040, 185] on p-checkbox at bounding box center [1040, 186] width 18 height 14
checkbox input "true"
click at [1310, 722] on icon at bounding box center [1309, 721] width 23 height 22
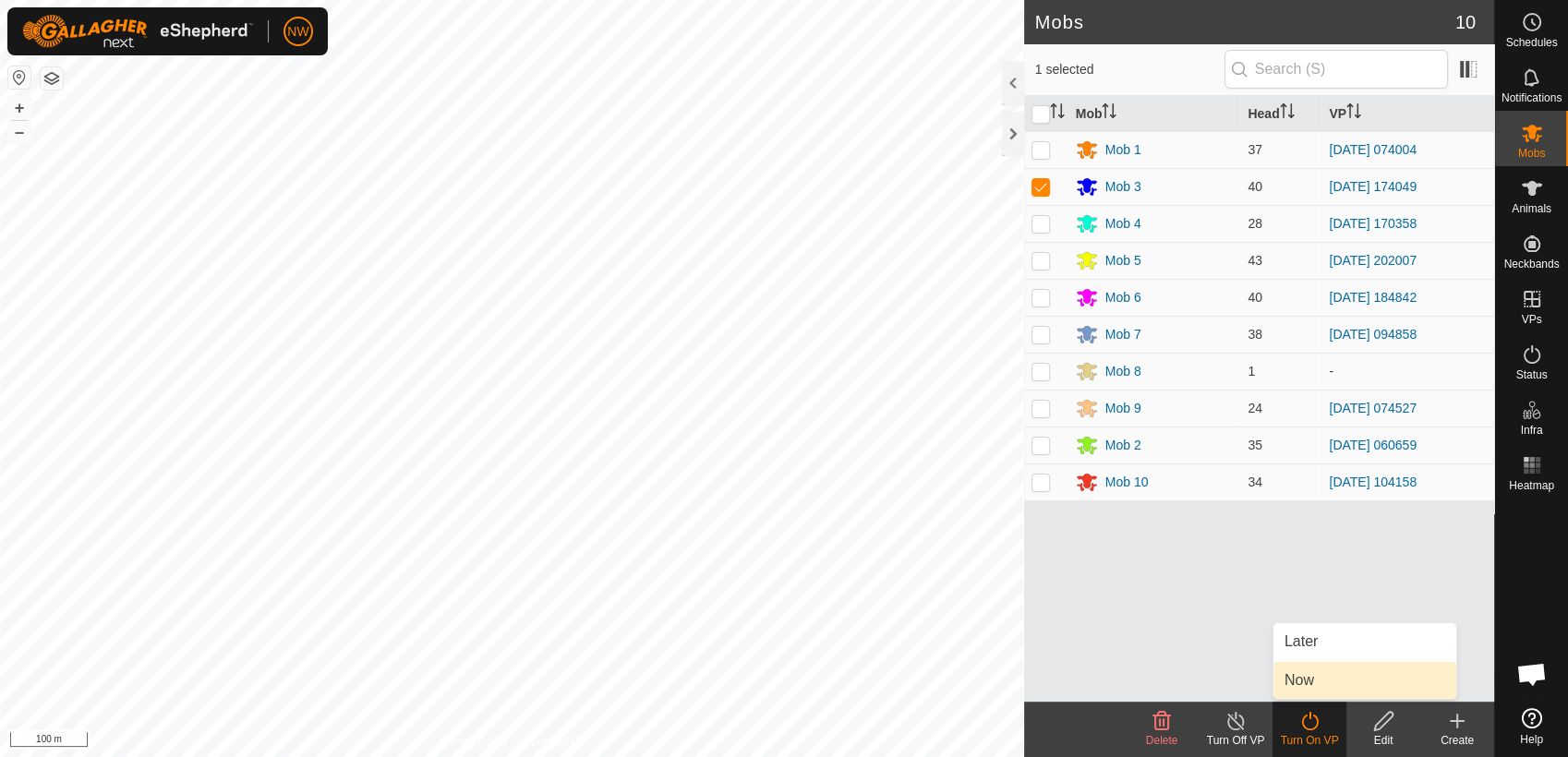
click at [1300, 677] on link "Now" at bounding box center [1365, 681] width 183 height 37
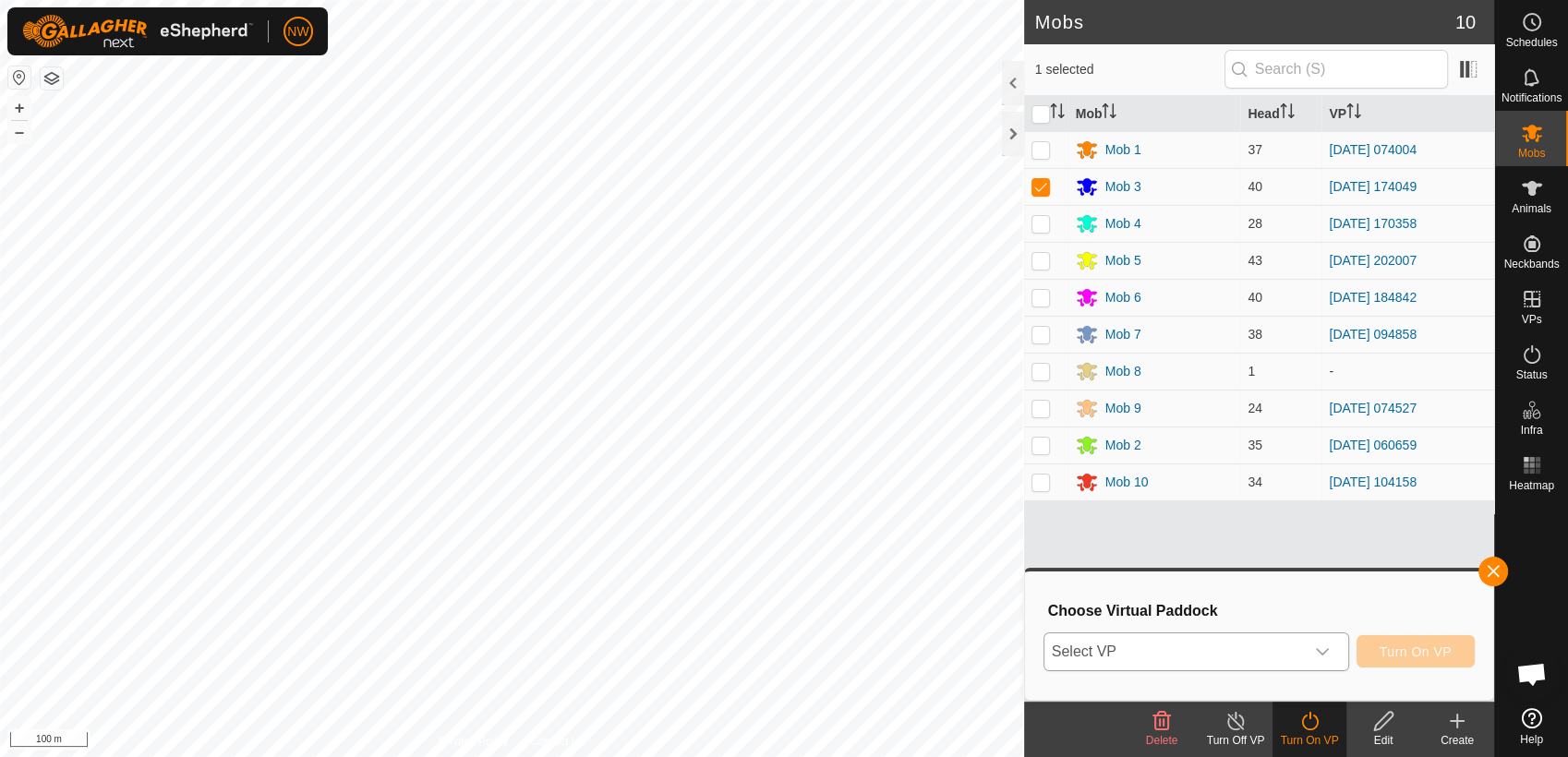
click at [1324, 650] on icon "dropdown trigger" at bounding box center [1322, 651] width 14 height 14
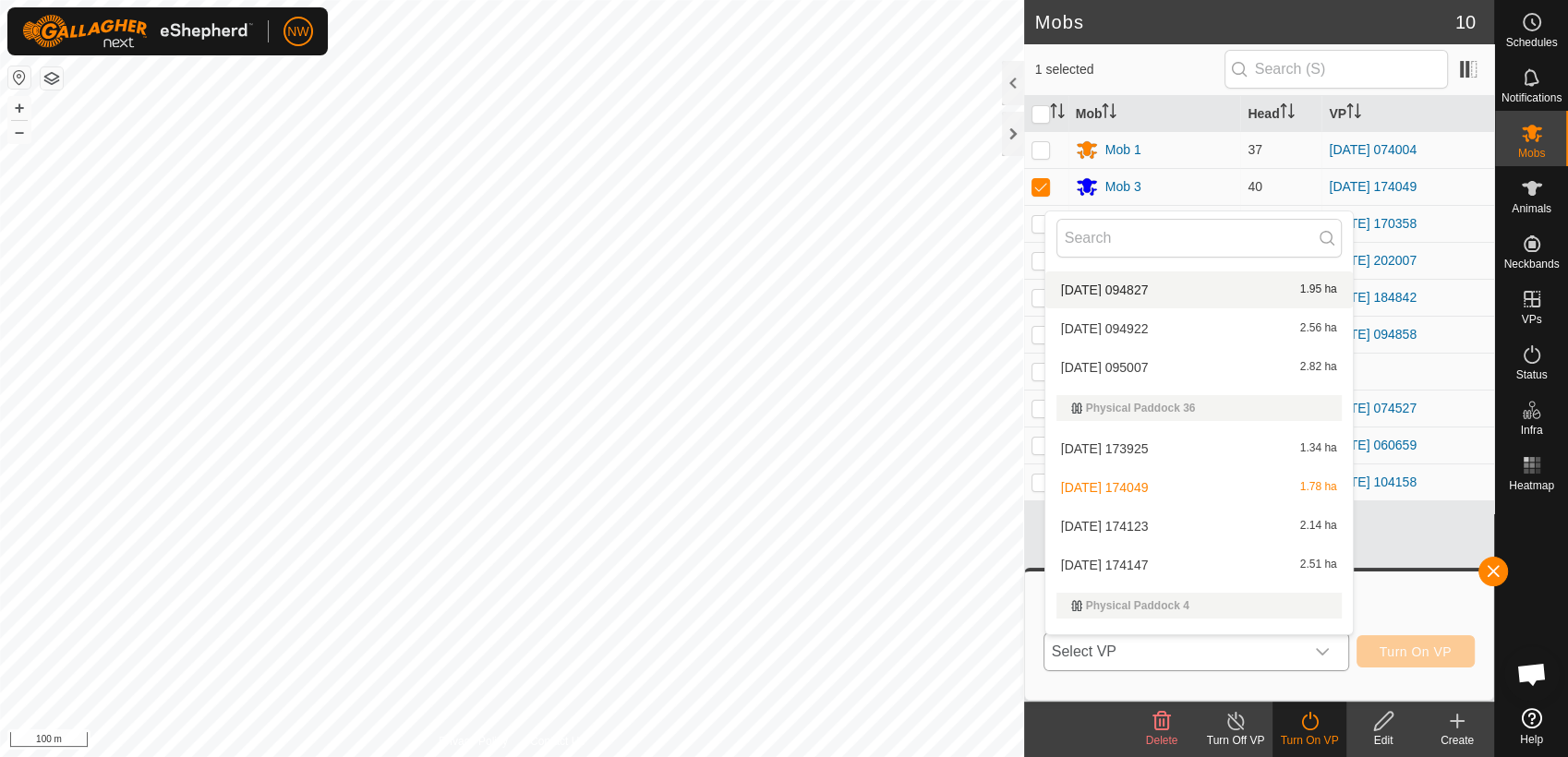
scroll to position [11816, 0]
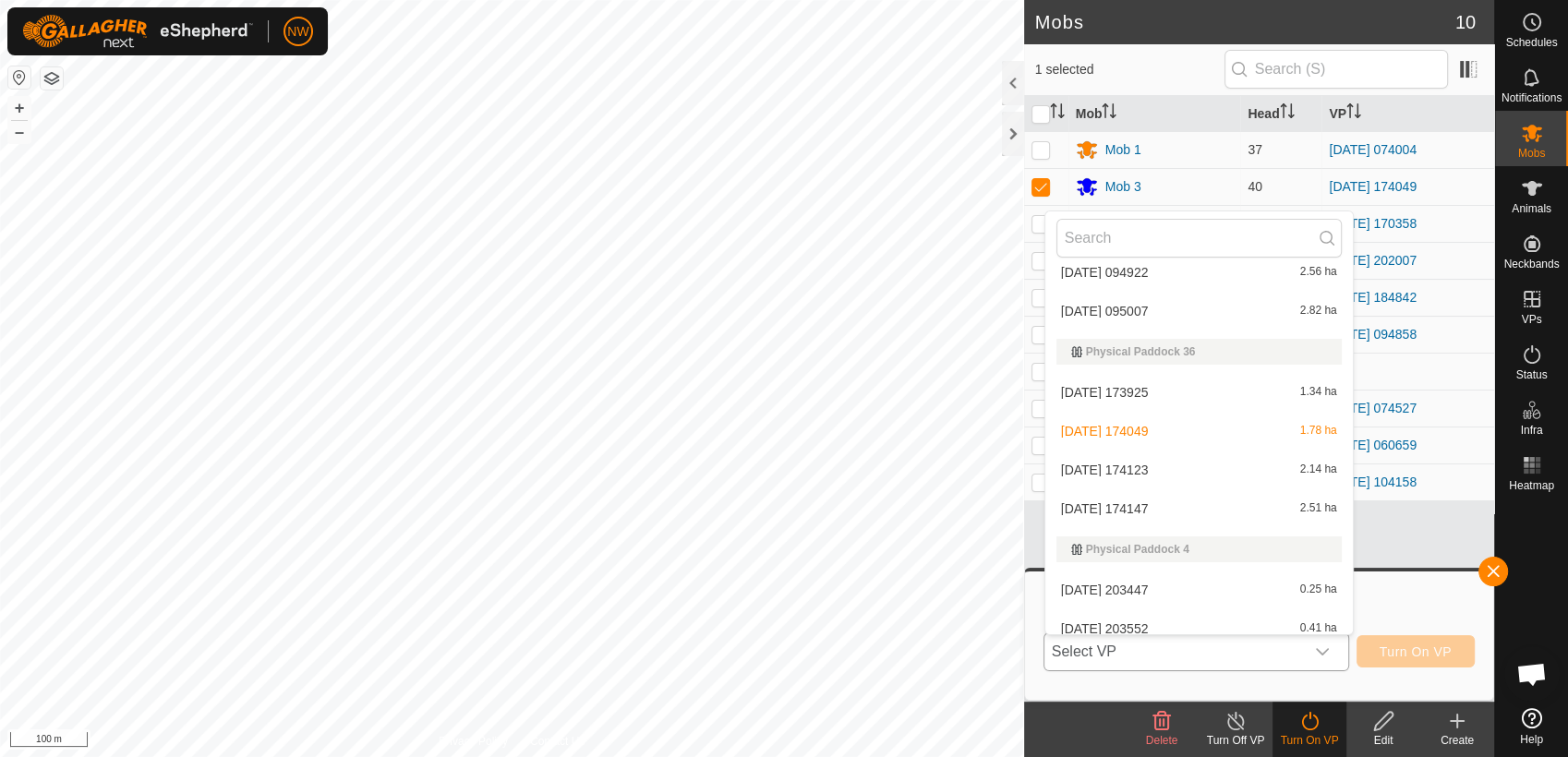
drag, startPoint x: 1336, startPoint y: 297, endPoint x: 1328, endPoint y: 466, distance: 169.2
click at [1108, 462] on li "[DATE] 174123 2.14 ha" at bounding box center [1198, 470] width 307 height 37
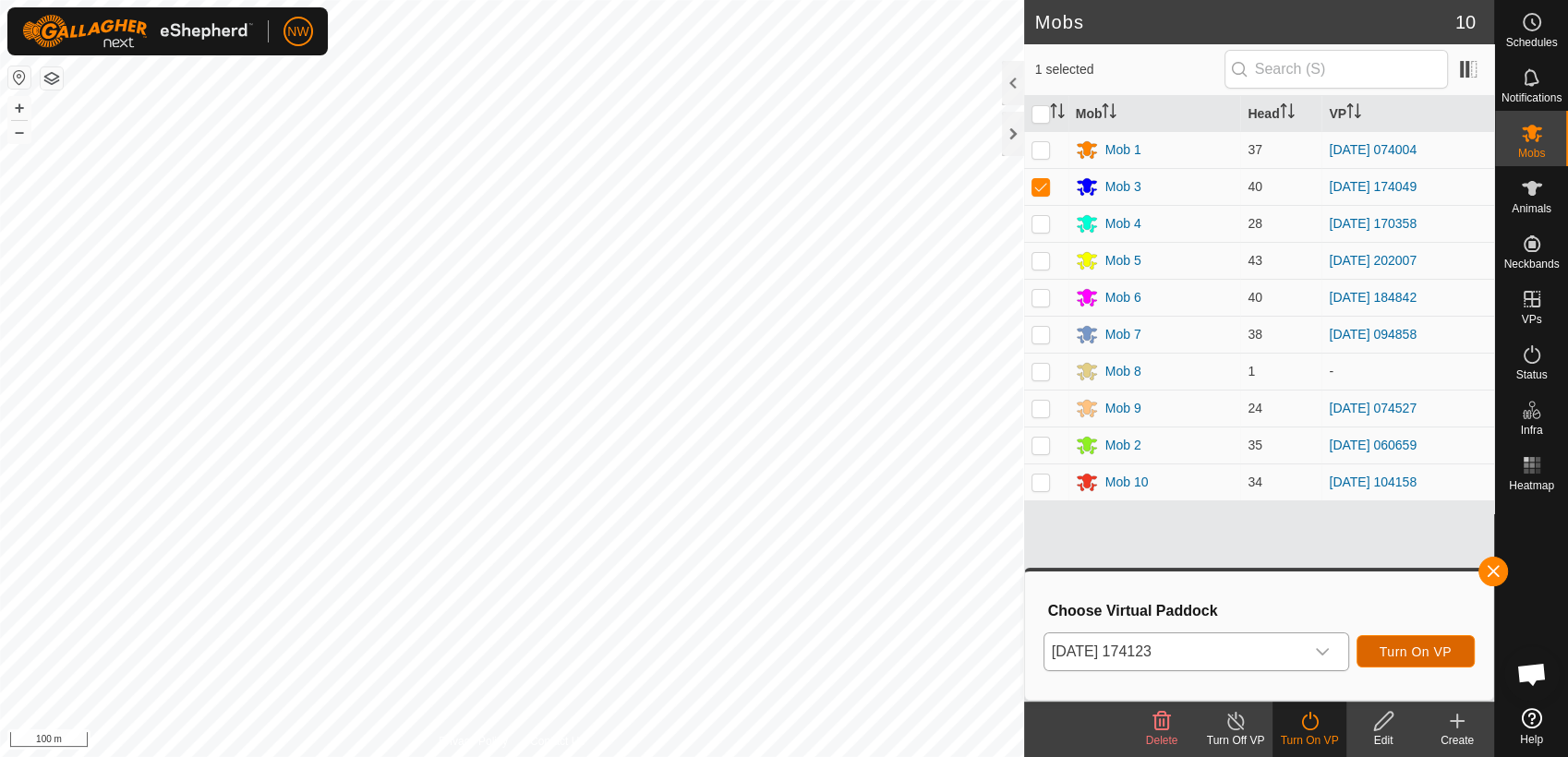
click at [1410, 647] on span "Turn On VP" at bounding box center [1415, 651] width 72 height 14
